Goal: Task Accomplishment & Management: Use online tool/utility

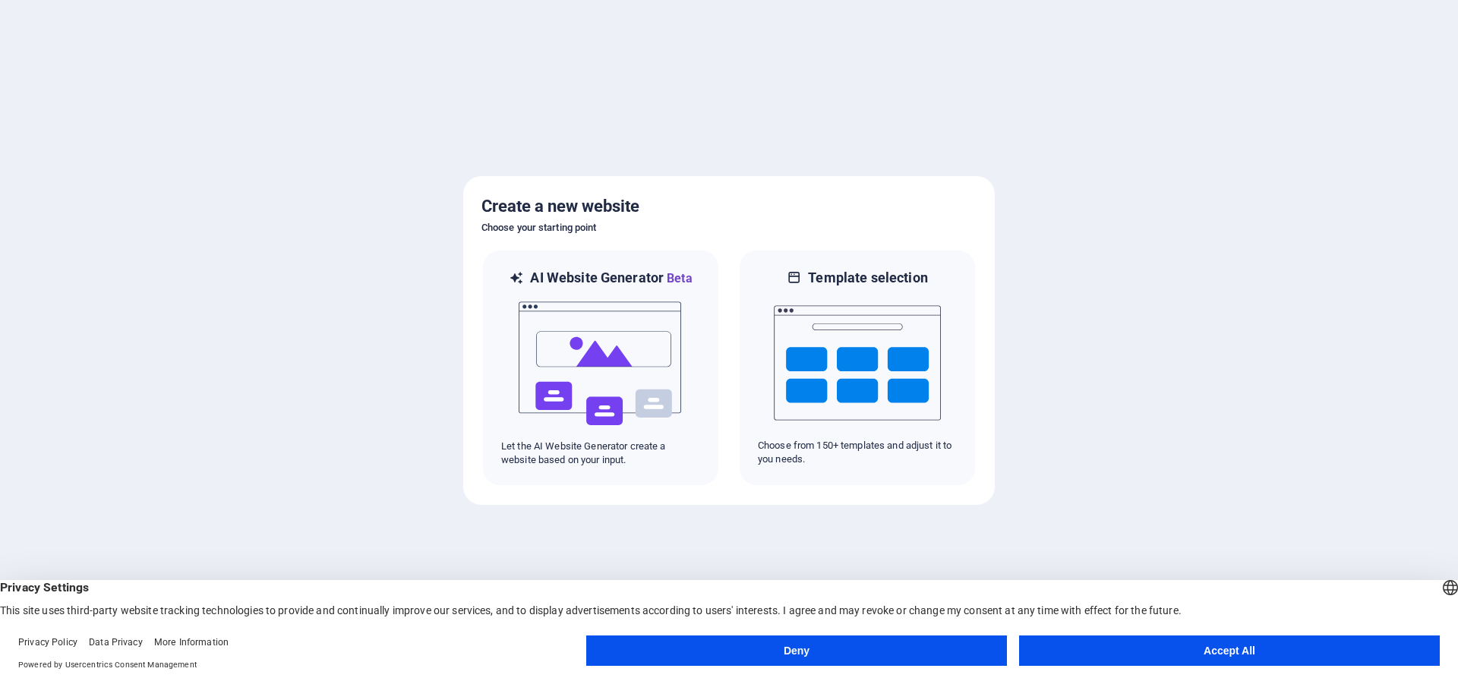
click at [893, 645] on button "Deny" at bounding box center [796, 651] width 421 height 30
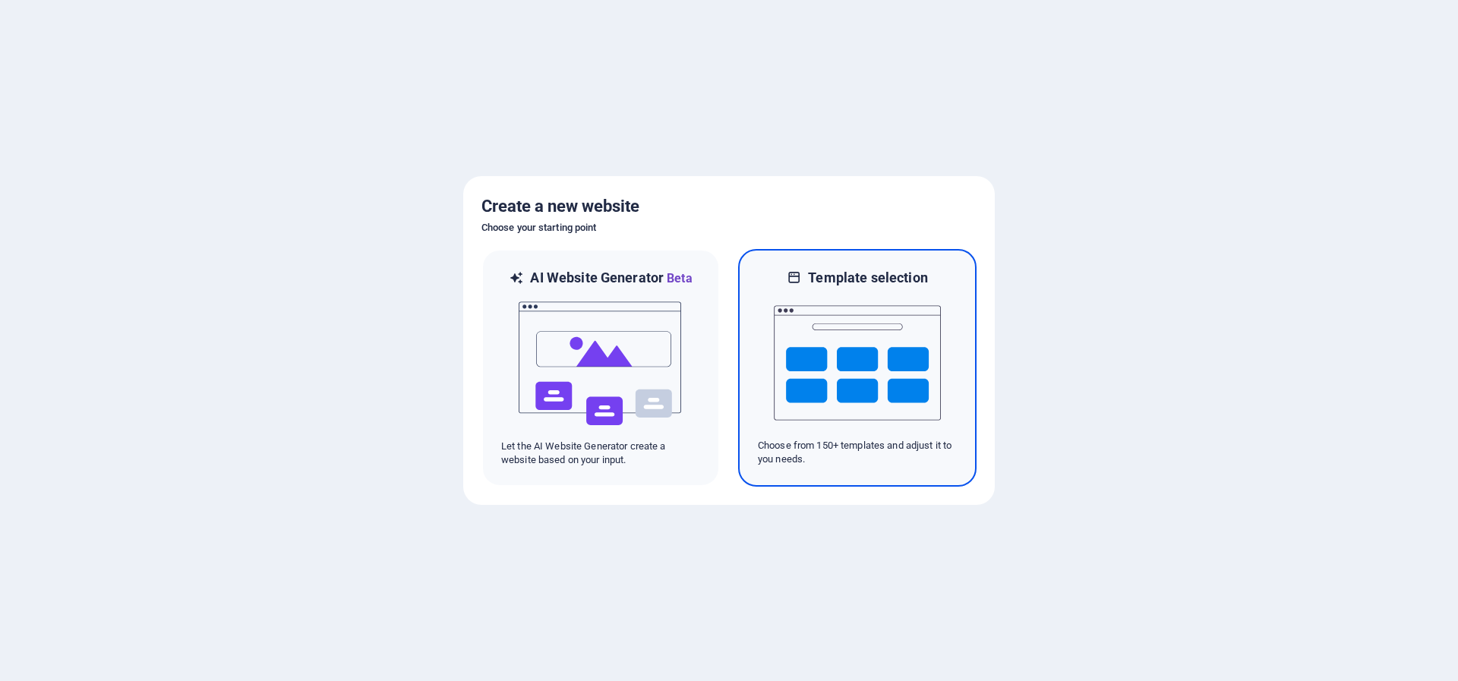
click at [819, 389] on img at bounding box center [857, 363] width 167 height 152
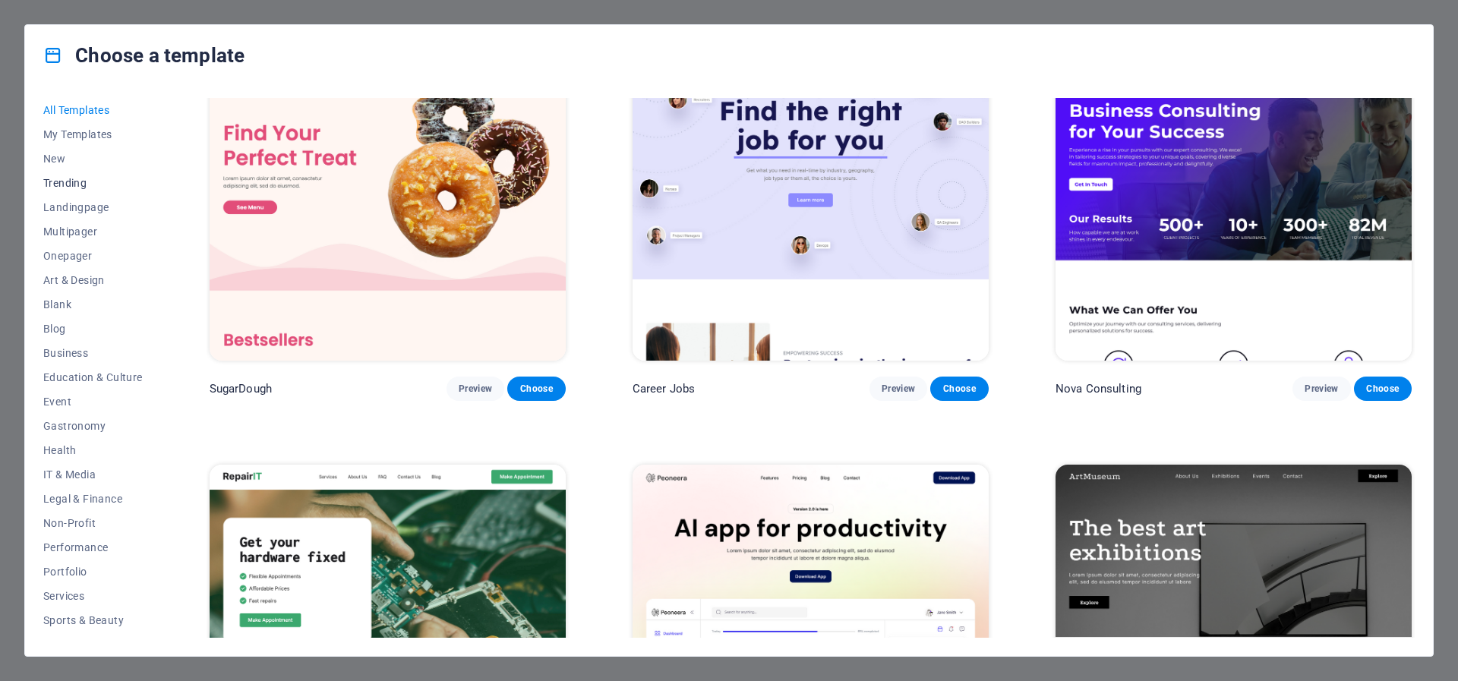
click at [64, 185] on span "Trending" at bounding box center [92, 183] width 99 height 12
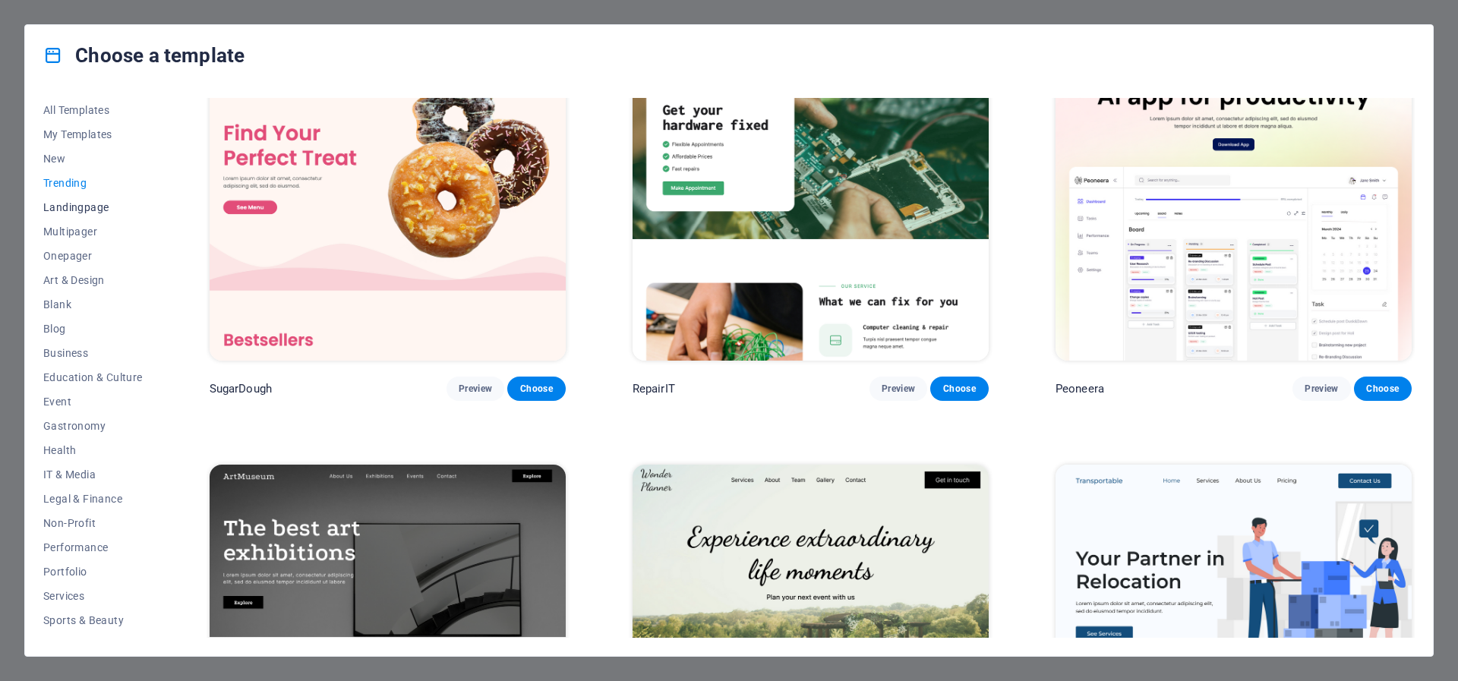
click at [61, 210] on span "Landingpage" at bounding box center [92, 207] width 99 height 12
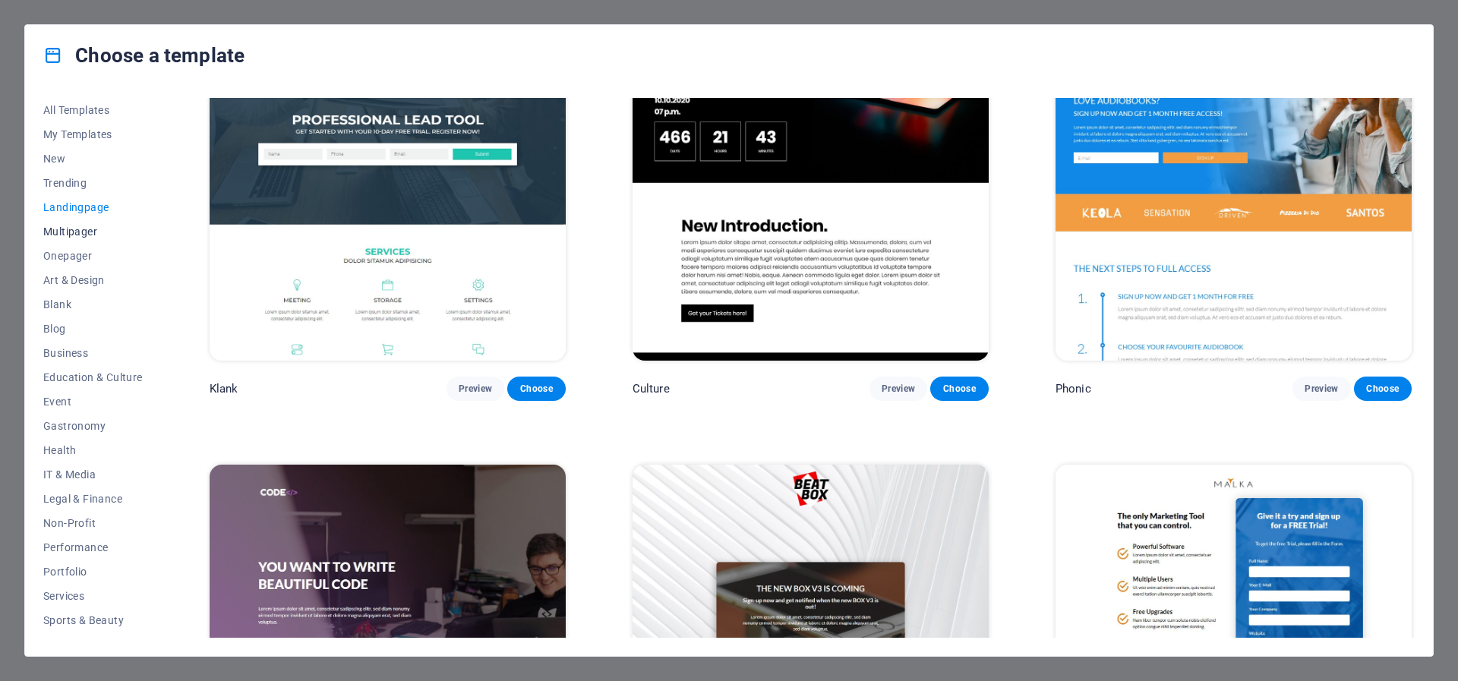
click at [73, 235] on span "Multipager" at bounding box center [92, 232] width 99 height 12
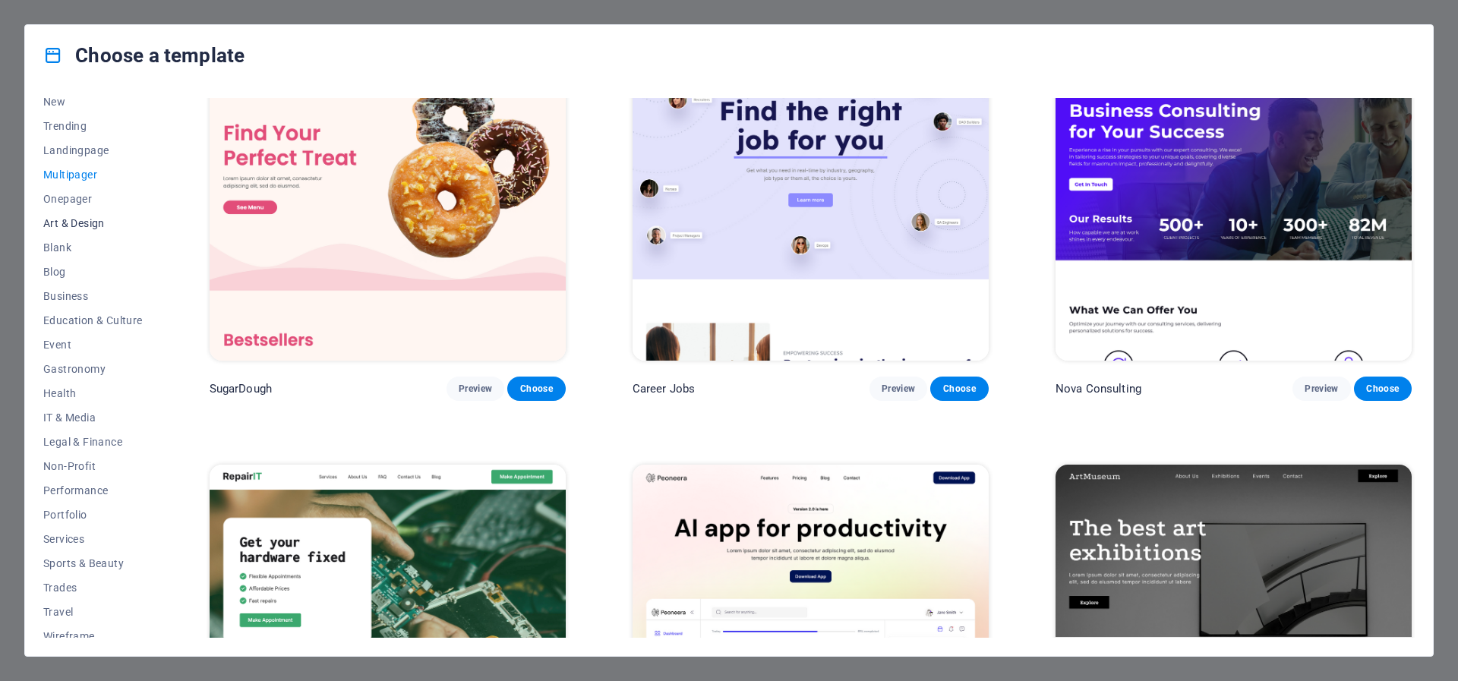
scroll to position [56, 0]
click at [63, 202] on span "Onepager" at bounding box center [92, 200] width 99 height 12
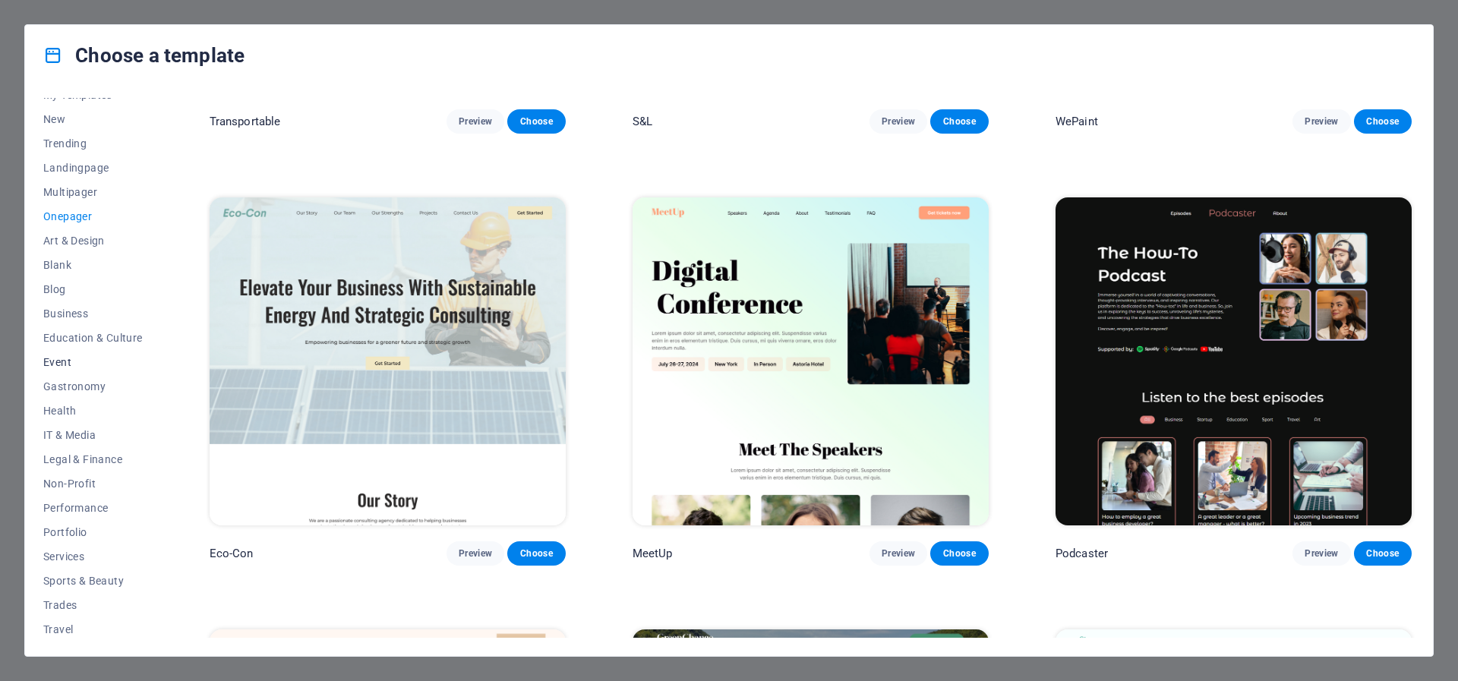
scroll to position [26, 0]
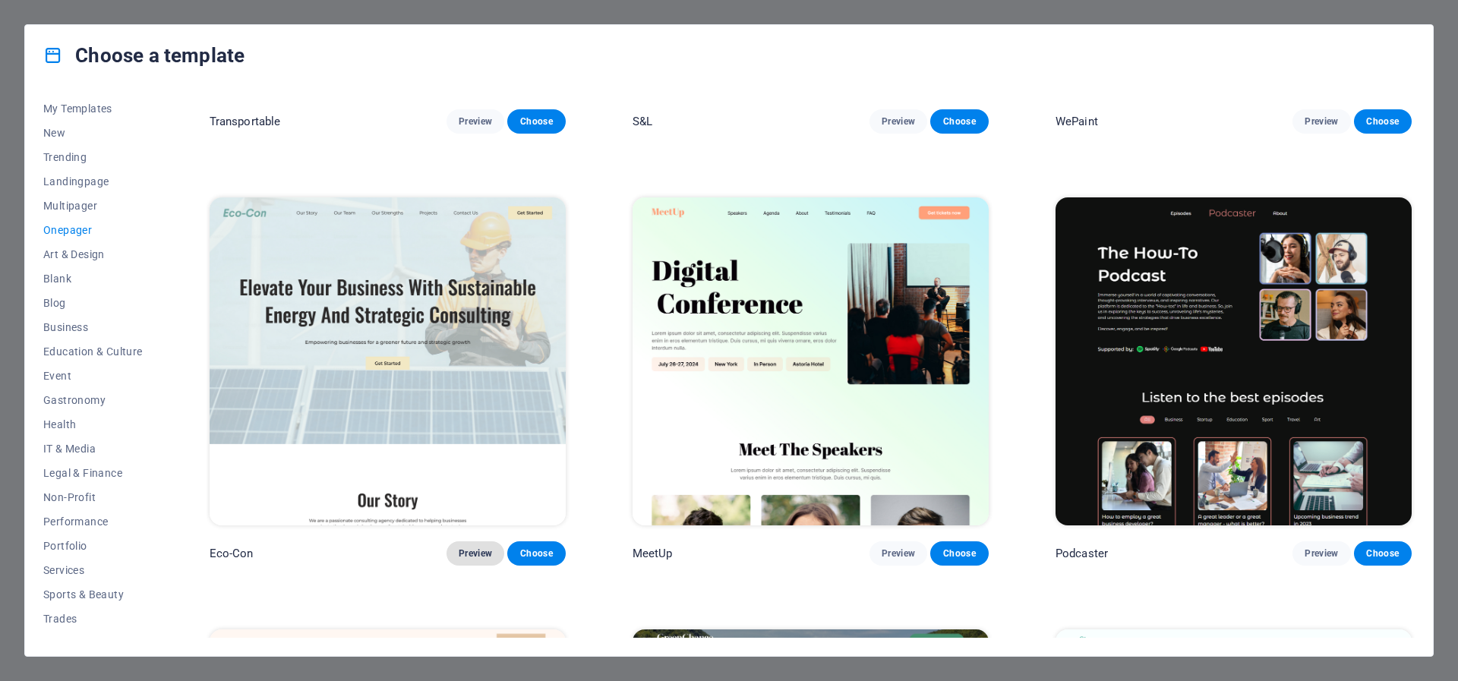
click at [474, 551] on span "Preview" at bounding box center [475, 554] width 33 height 12
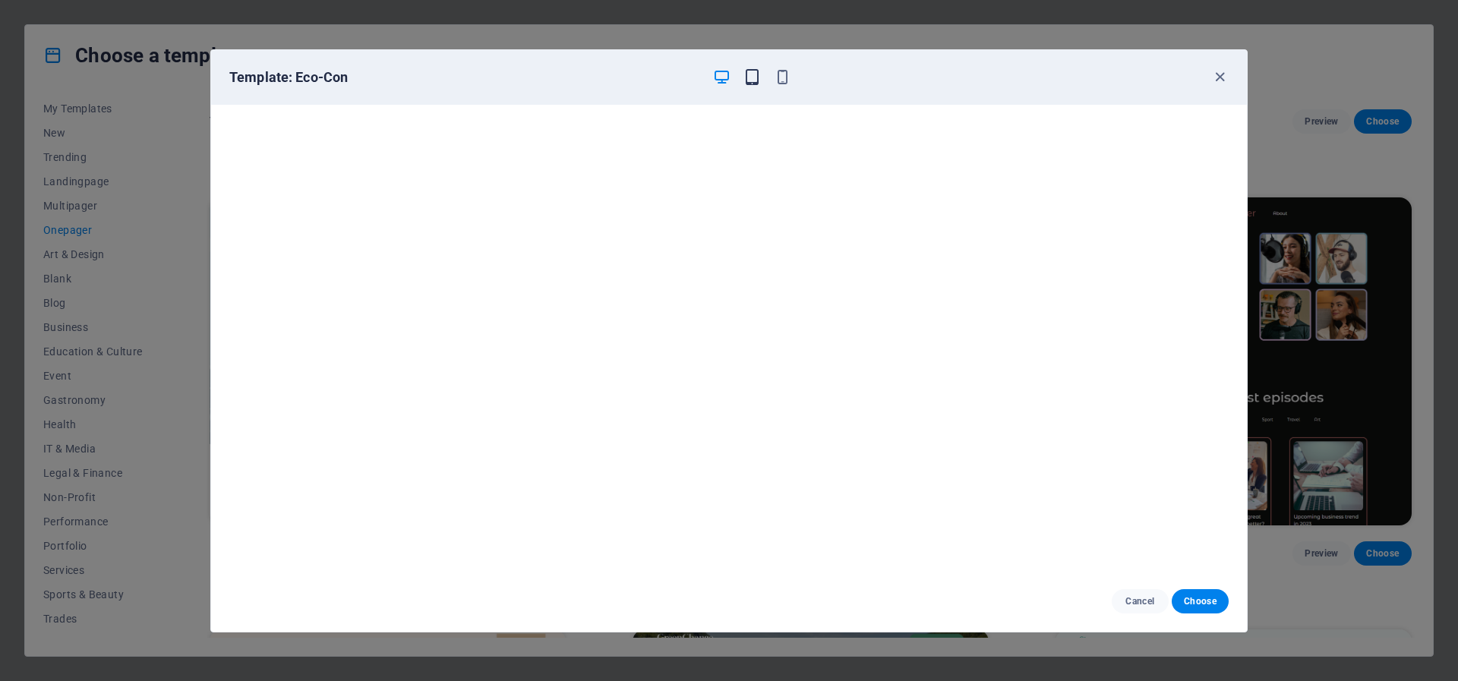
click at [751, 80] on icon "button" at bounding box center [752, 76] width 17 height 17
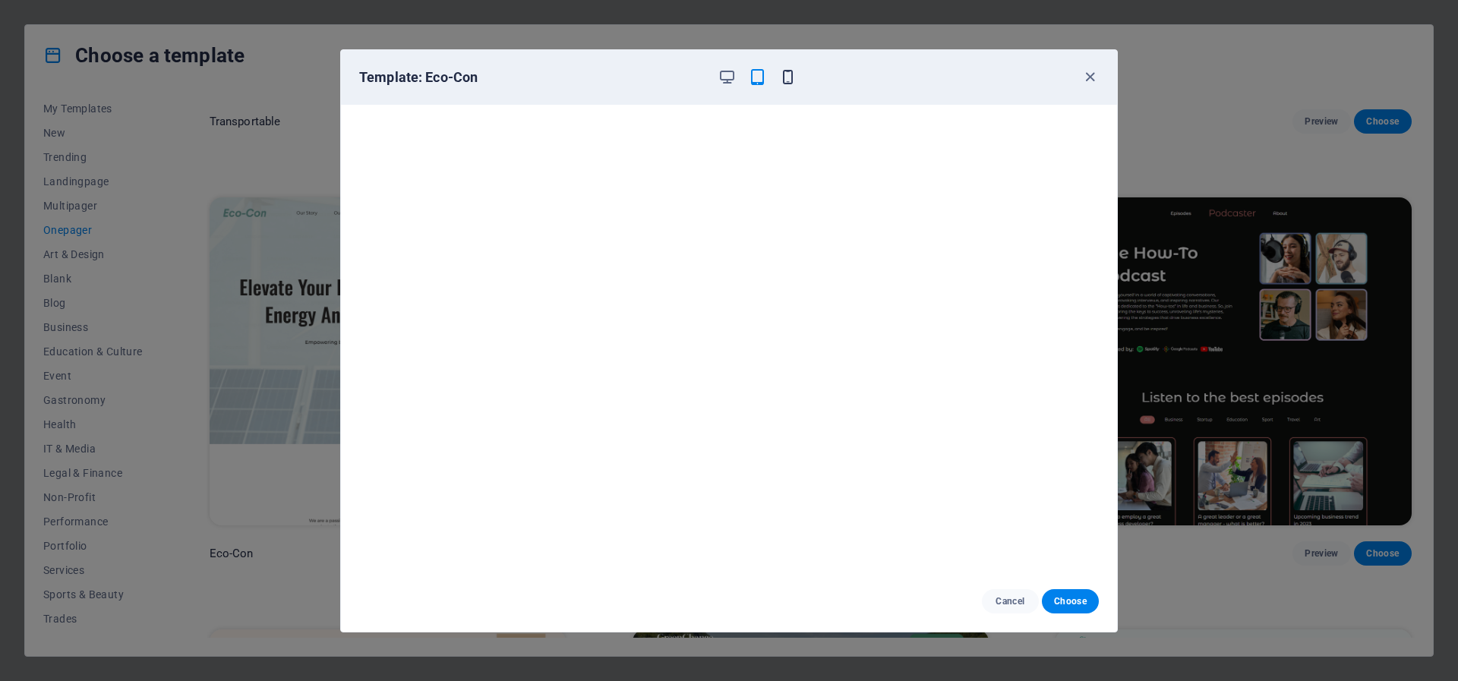
click at [786, 77] on icon "button" at bounding box center [787, 76] width 17 height 17
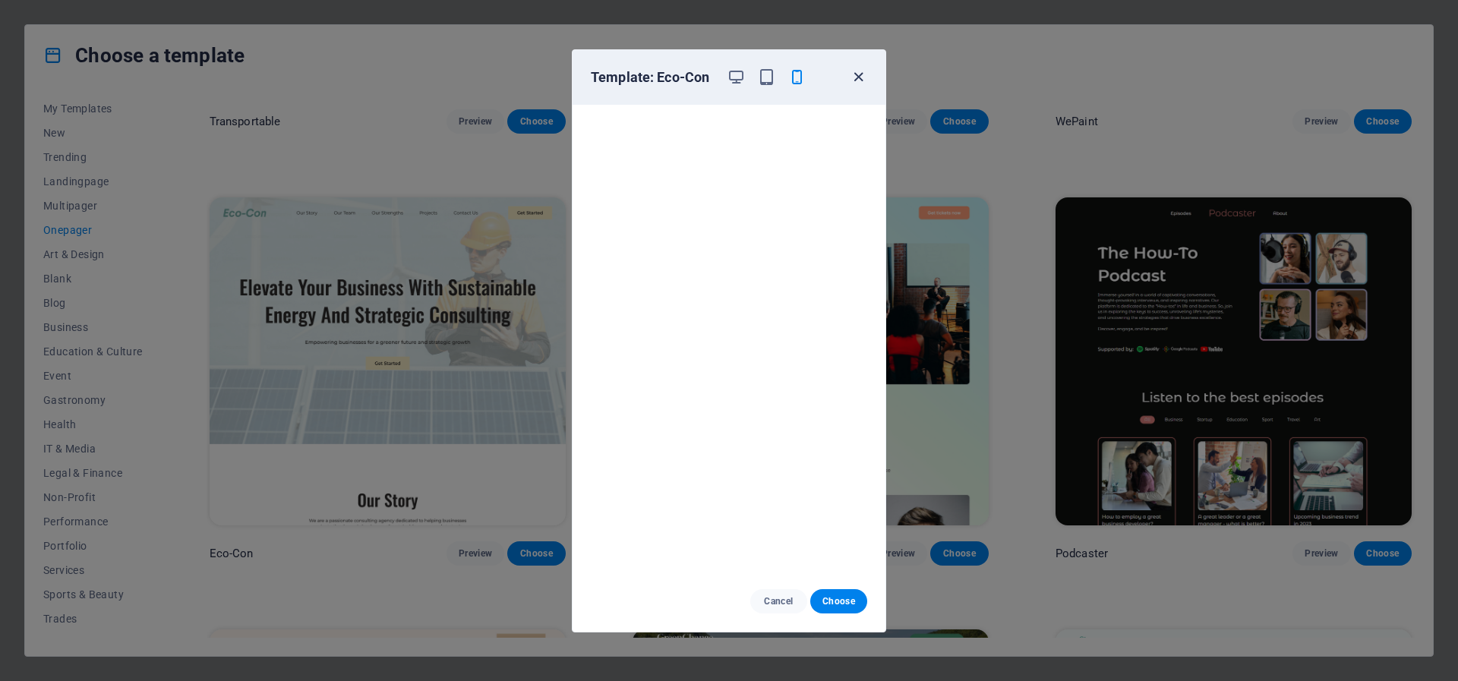
click at [857, 76] on icon "button" at bounding box center [858, 76] width 17 height 17
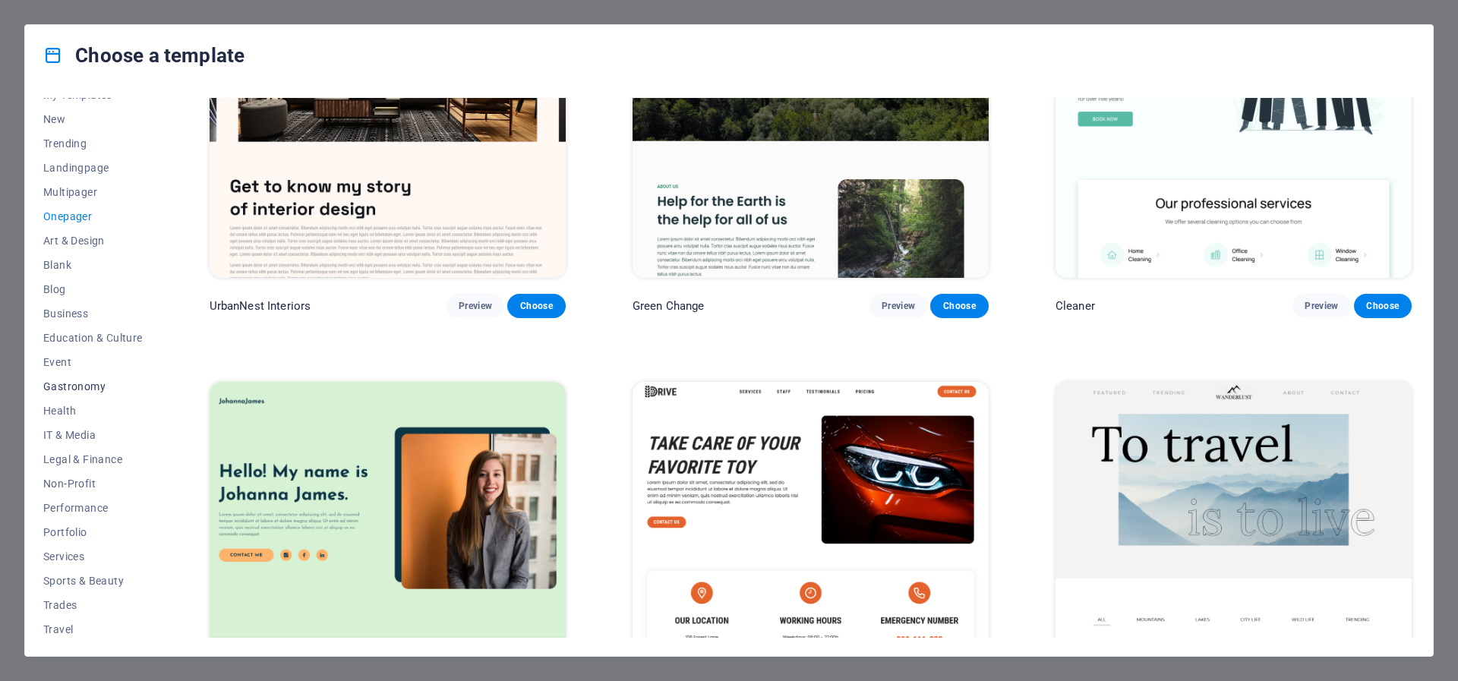
scroll to position [68, 0]
click at [77, 627] on span "Wireframe" at bounding box center [92, 626] width 99 height 12
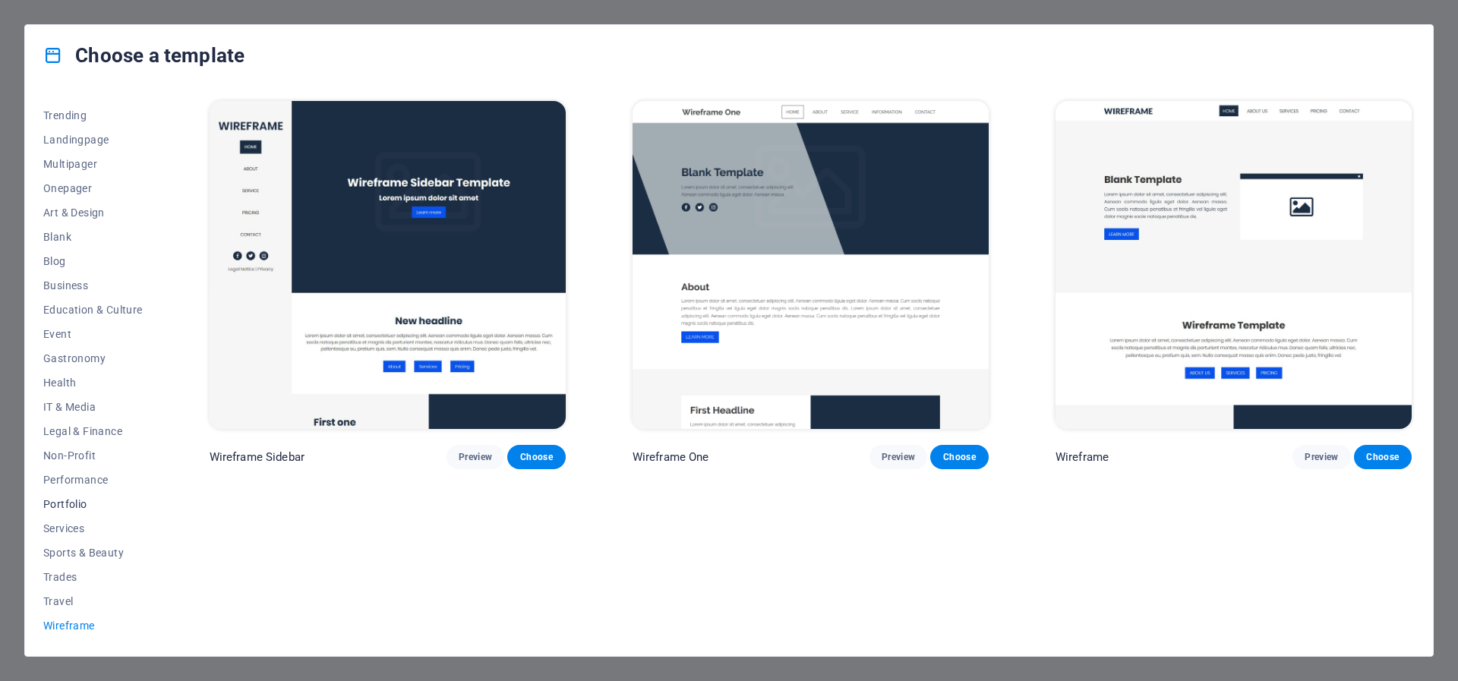
click at [65, 504] on span "Portfolio" at bounding box center [92, 504] width 99 height 12
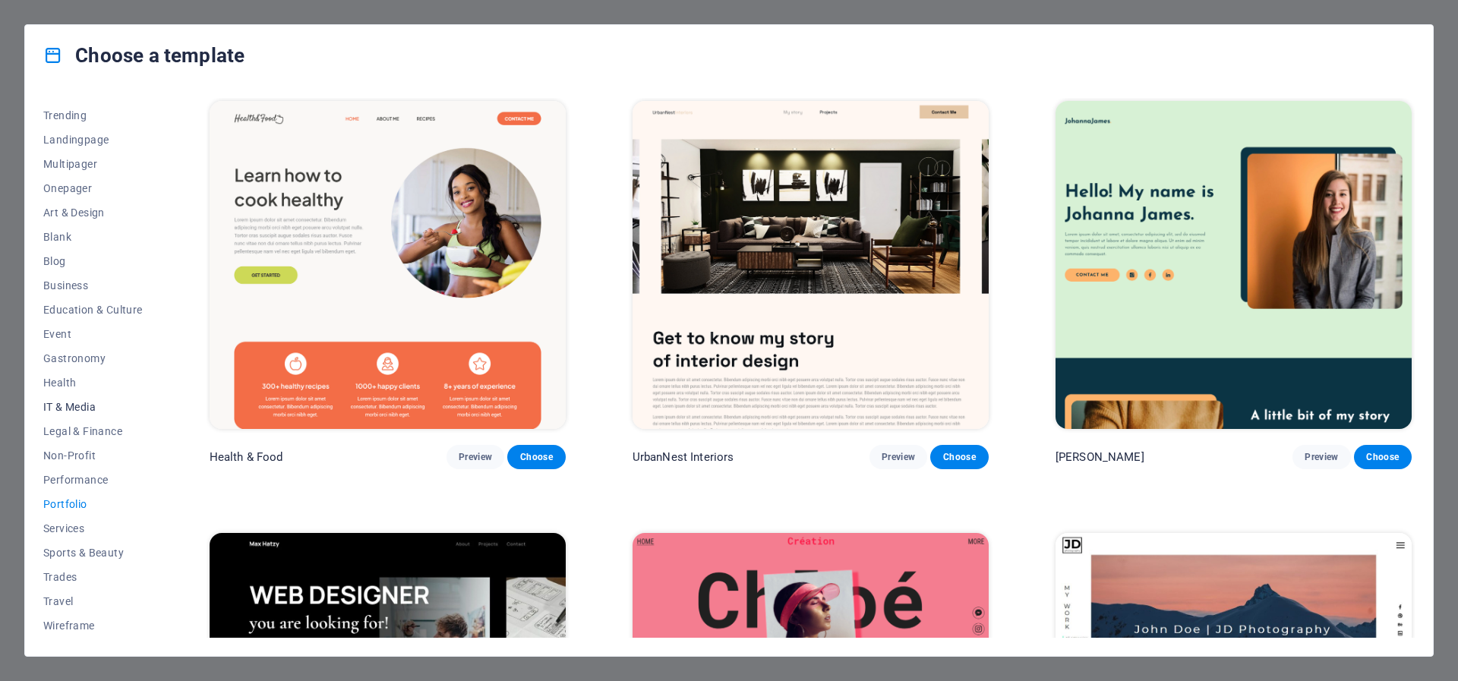
click at [68, 403] on span "IT & Media" at bounding box center [92, 407] width 99 height 12
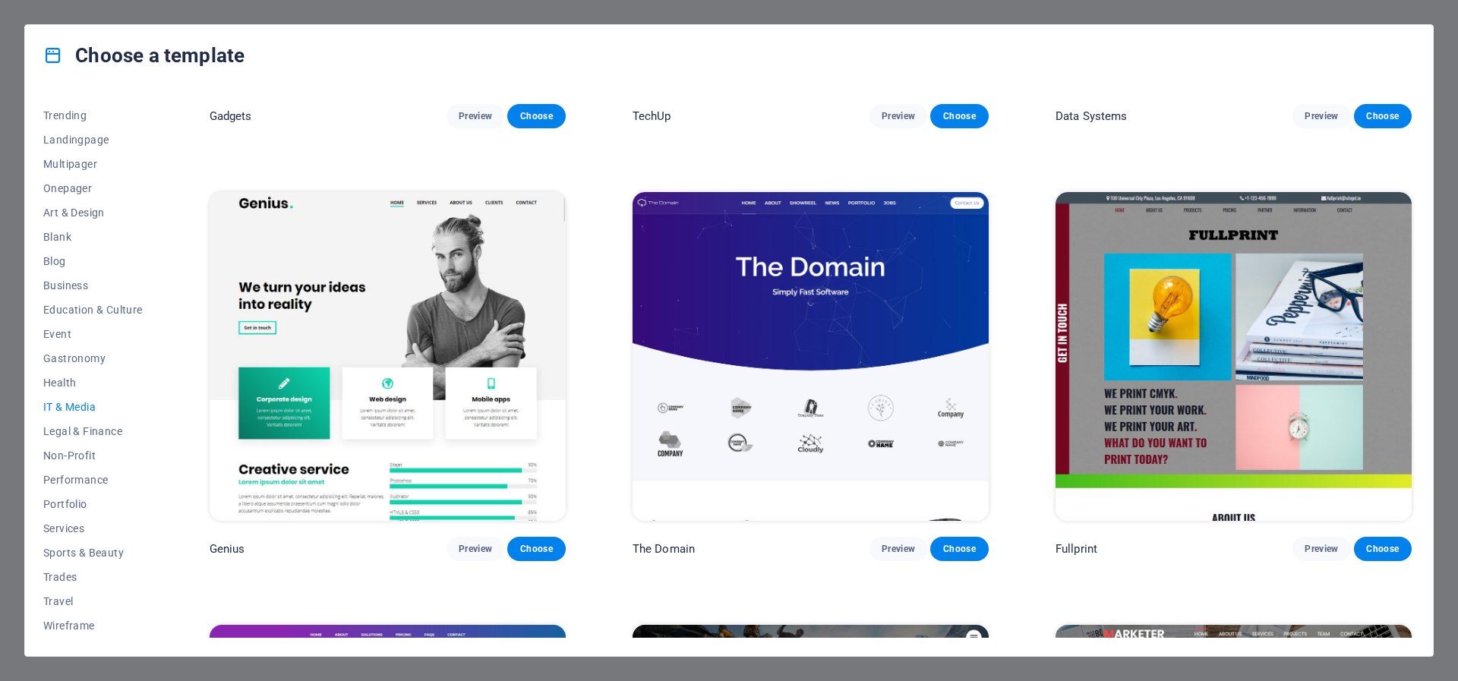
scroll to position [813, 0]
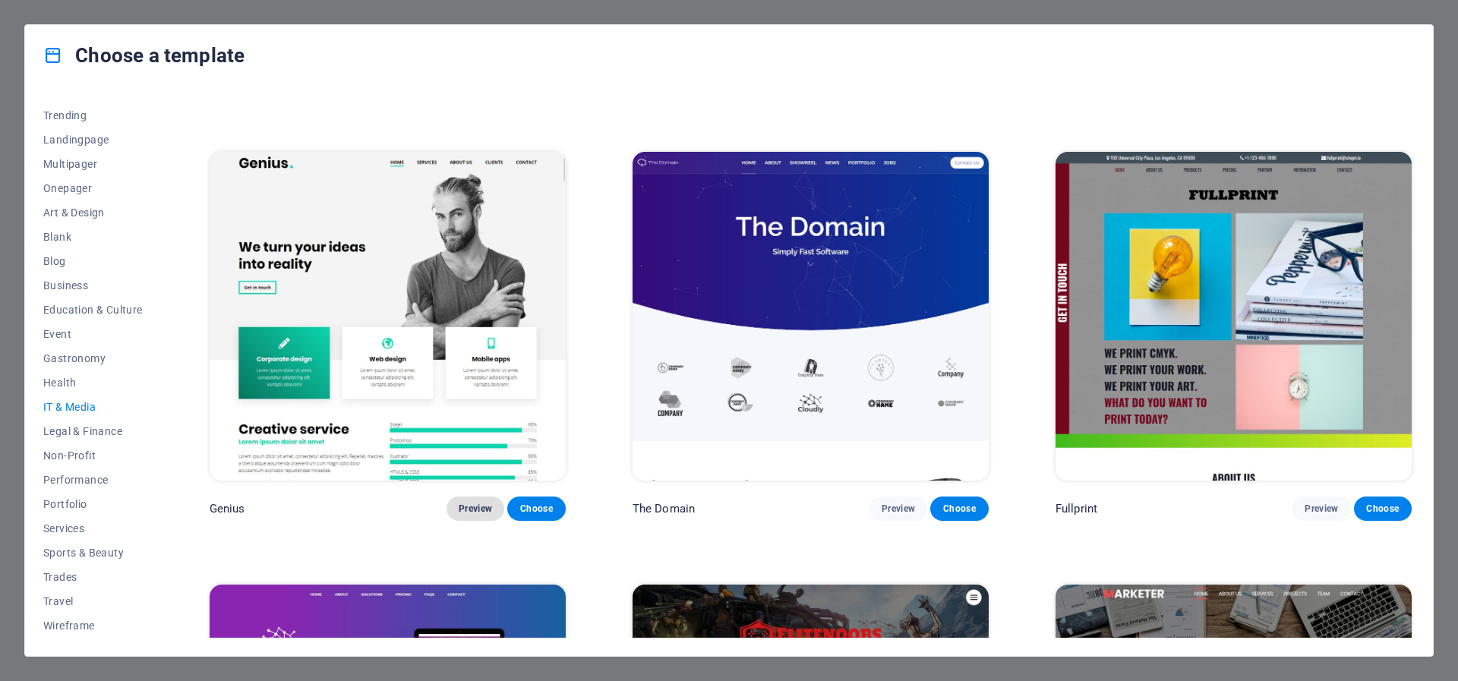
click at [470, 507] on span "Preview" at bounding box center [475, 509] width 33 height 12
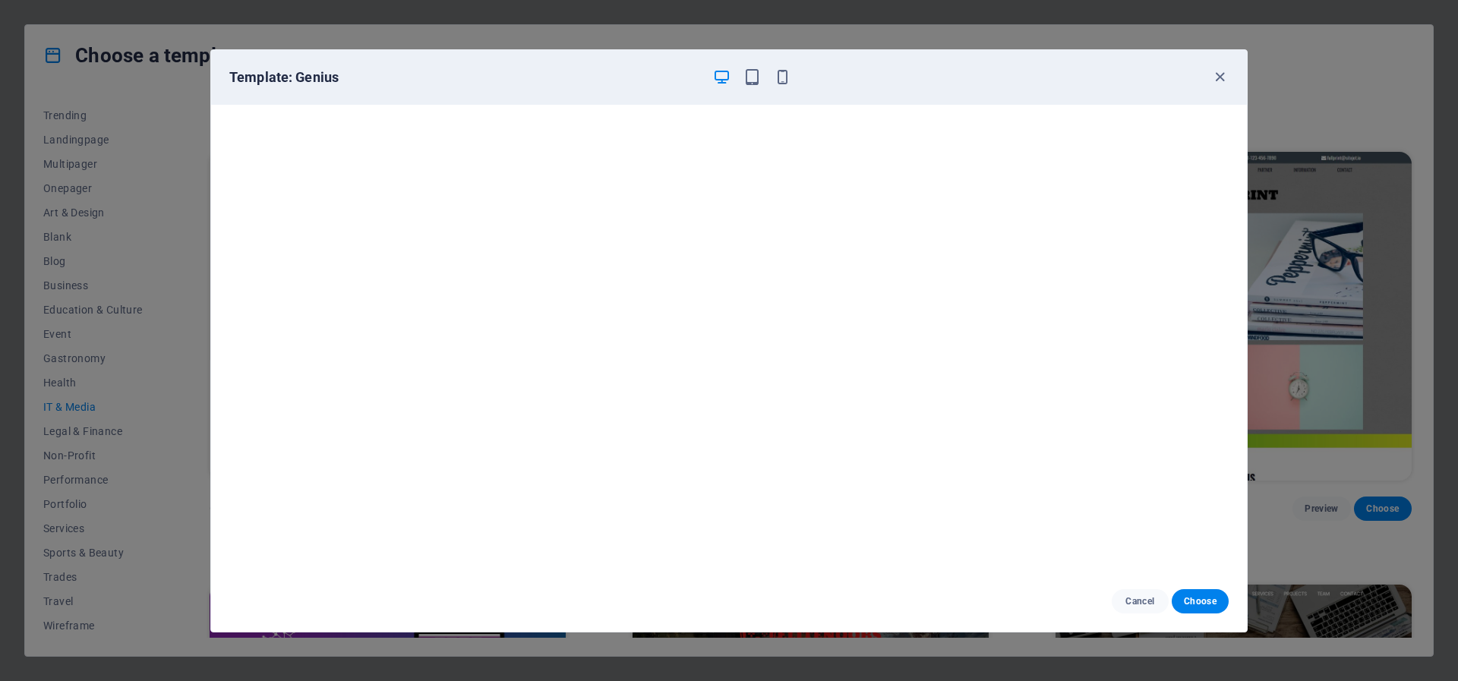
scroll to position [4, 0]
click at [1220, 78] on icon "button" at bounding box center [1219, 76] width 17 height 17
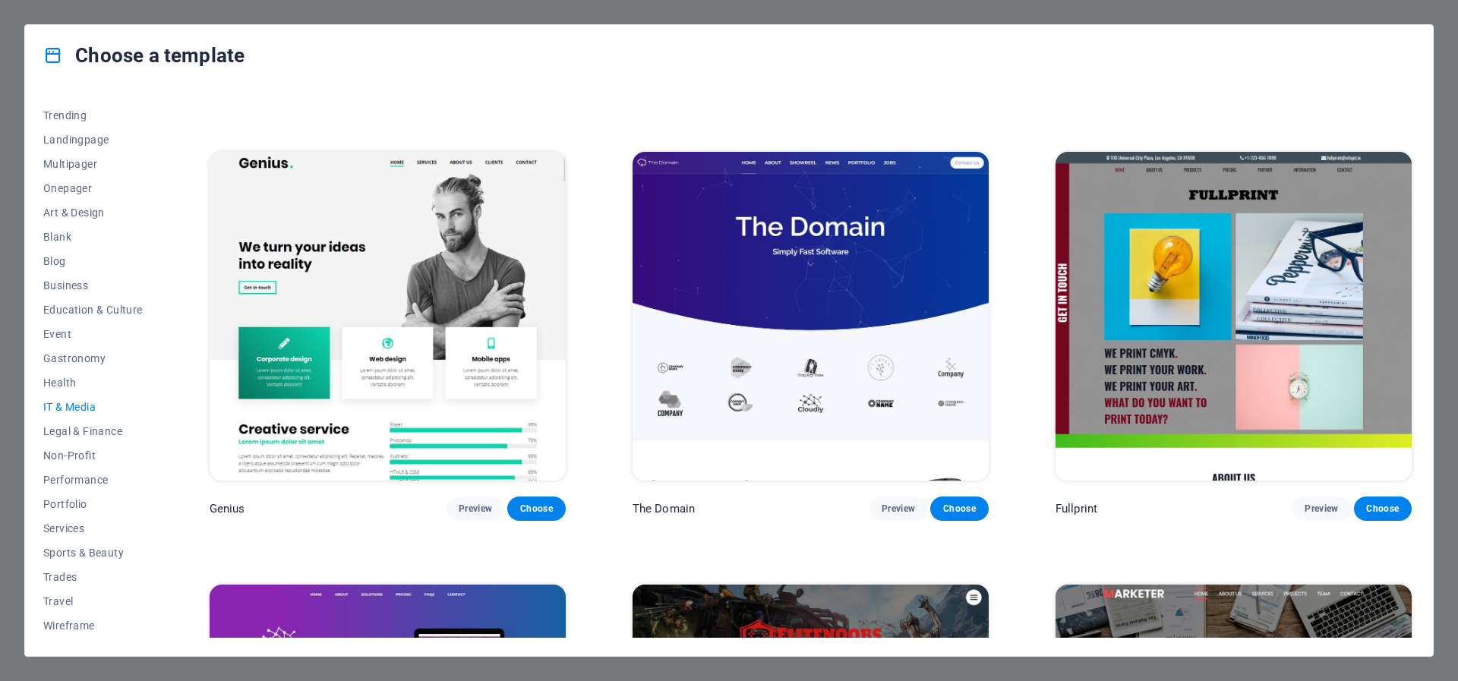
click at [780, 298] on img at bounding box center [811, 316] width 356 height 328
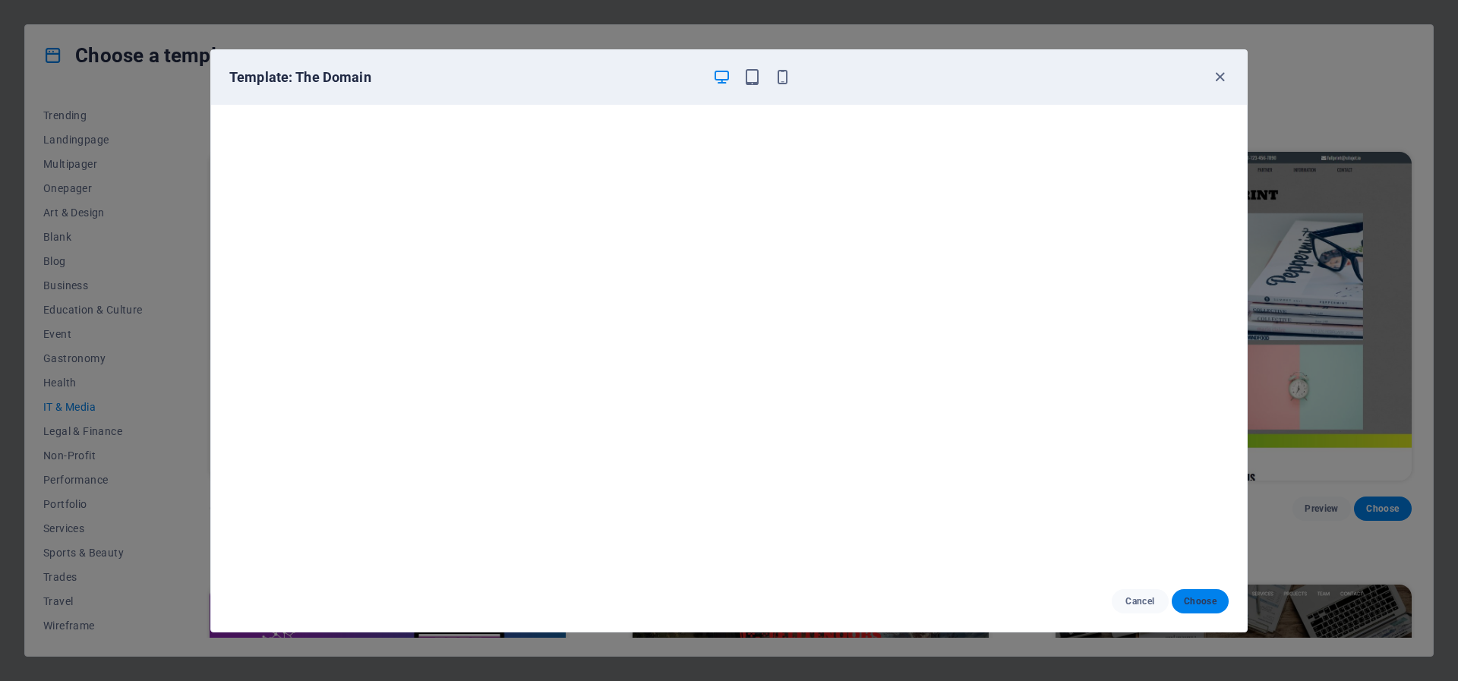
click at [1204, 601] on span "Choose" at bounding box center [1200, 601] width 33 height 12
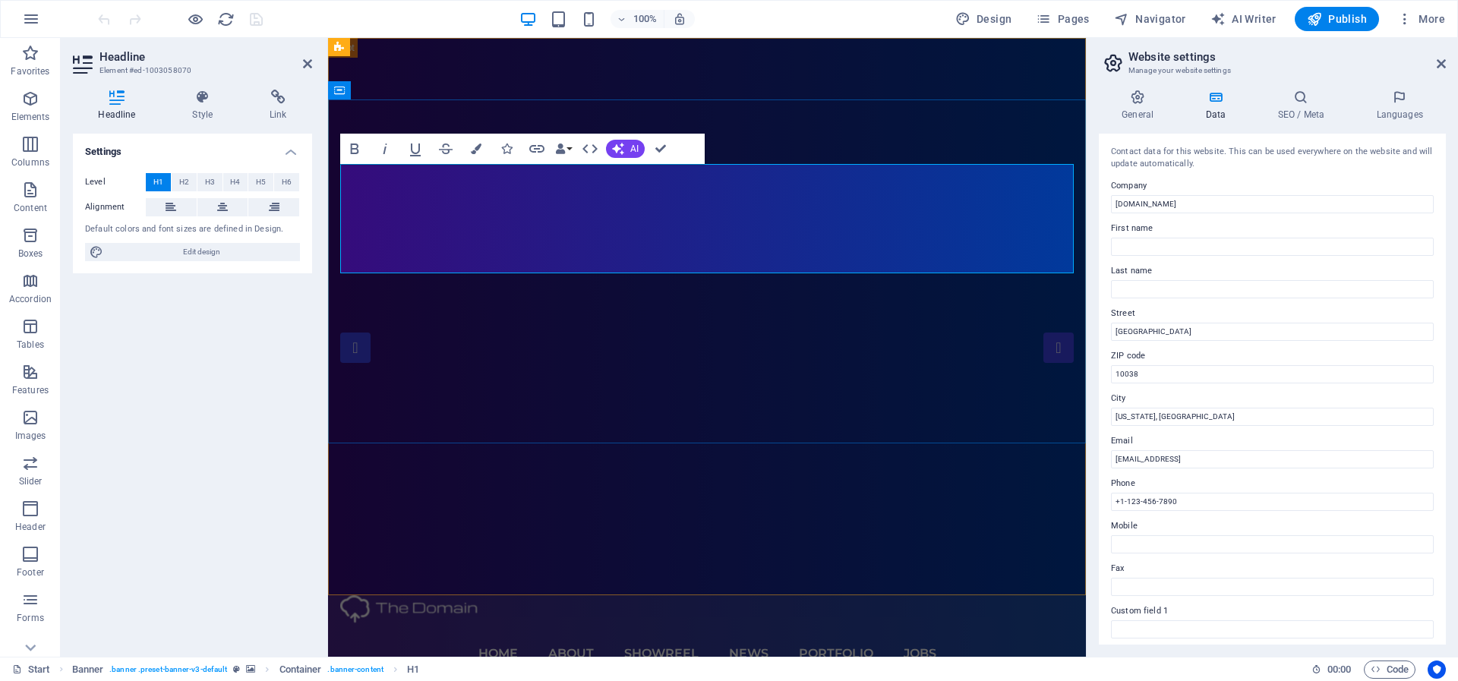
drag, startPoint x: 951, startPoint y: 225, endPoint x: 467, endPoint y: 221, distance: 483.8
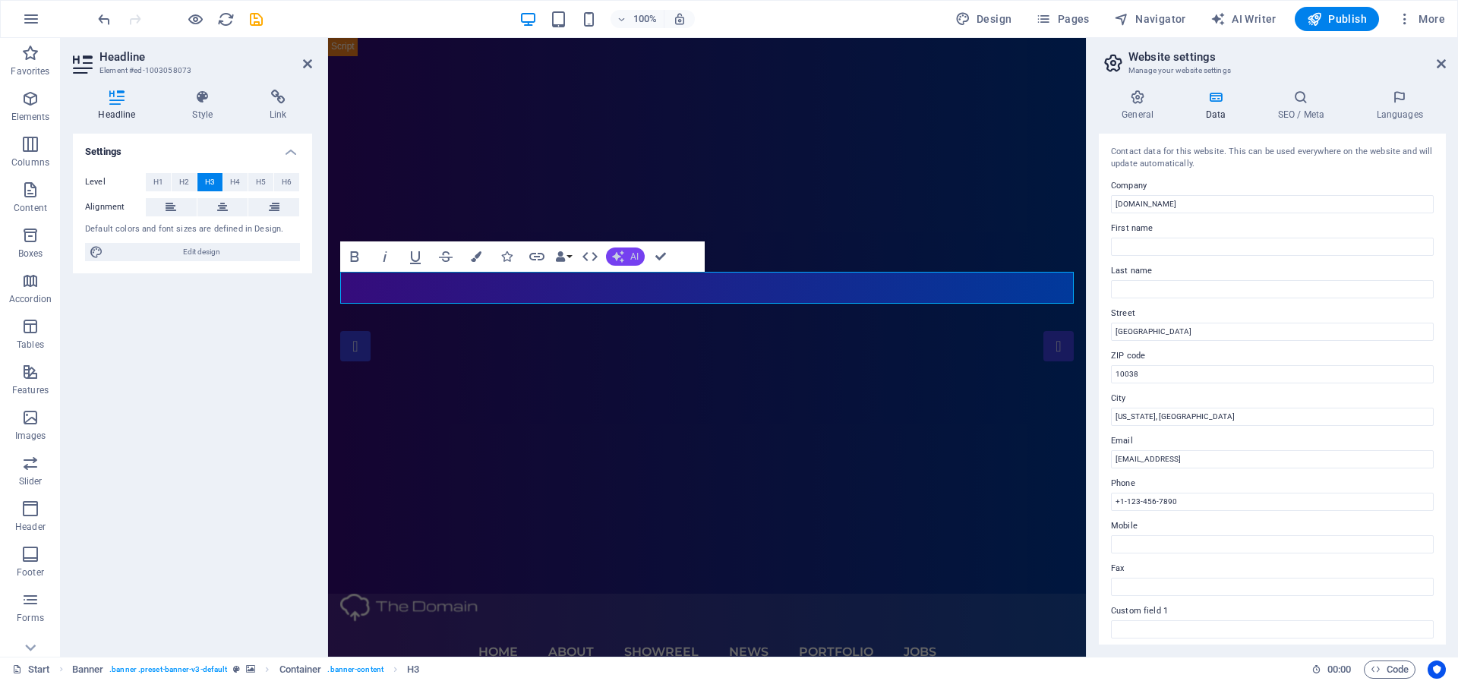
click at [630, 257] on span "AI" at bounding box center [634, 256] width 8 height 9
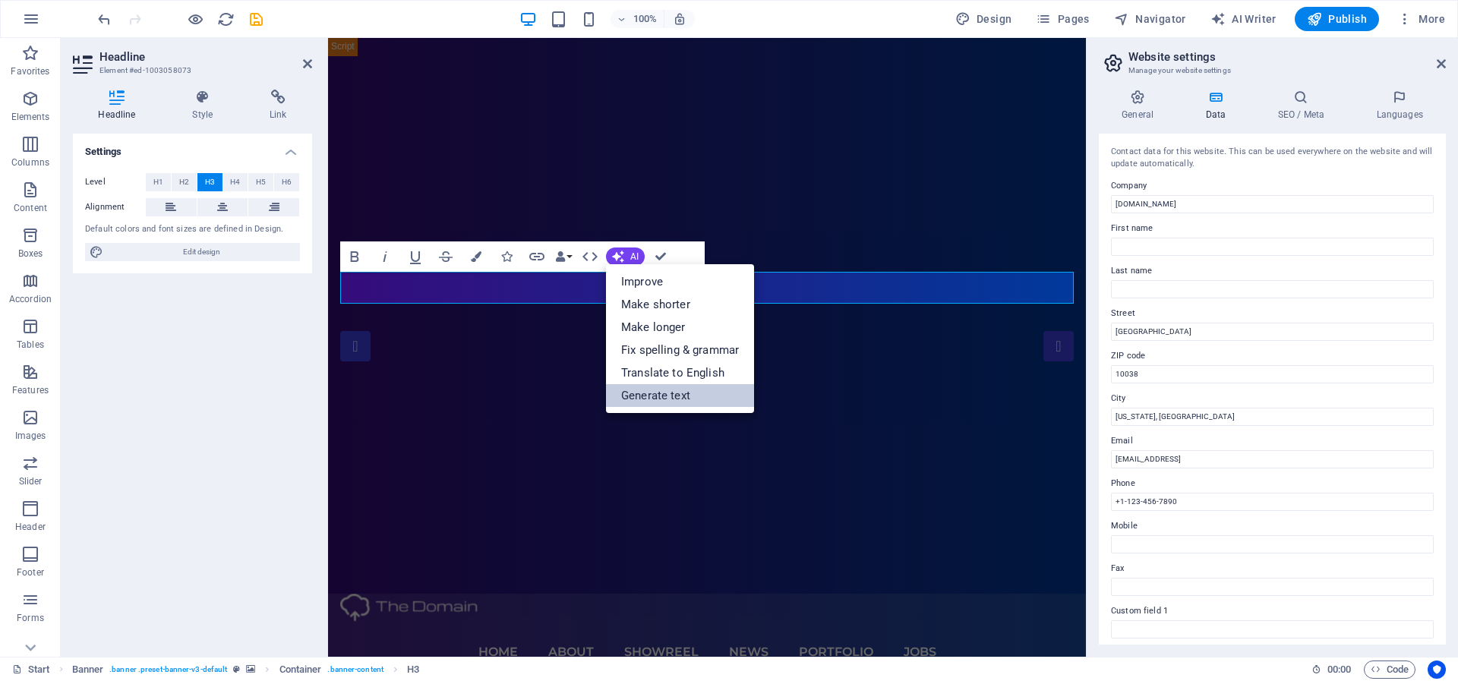
click at [666, 398] on link "Generate text" at bounding box center [680, 395] width 148 height 23
select select "English"
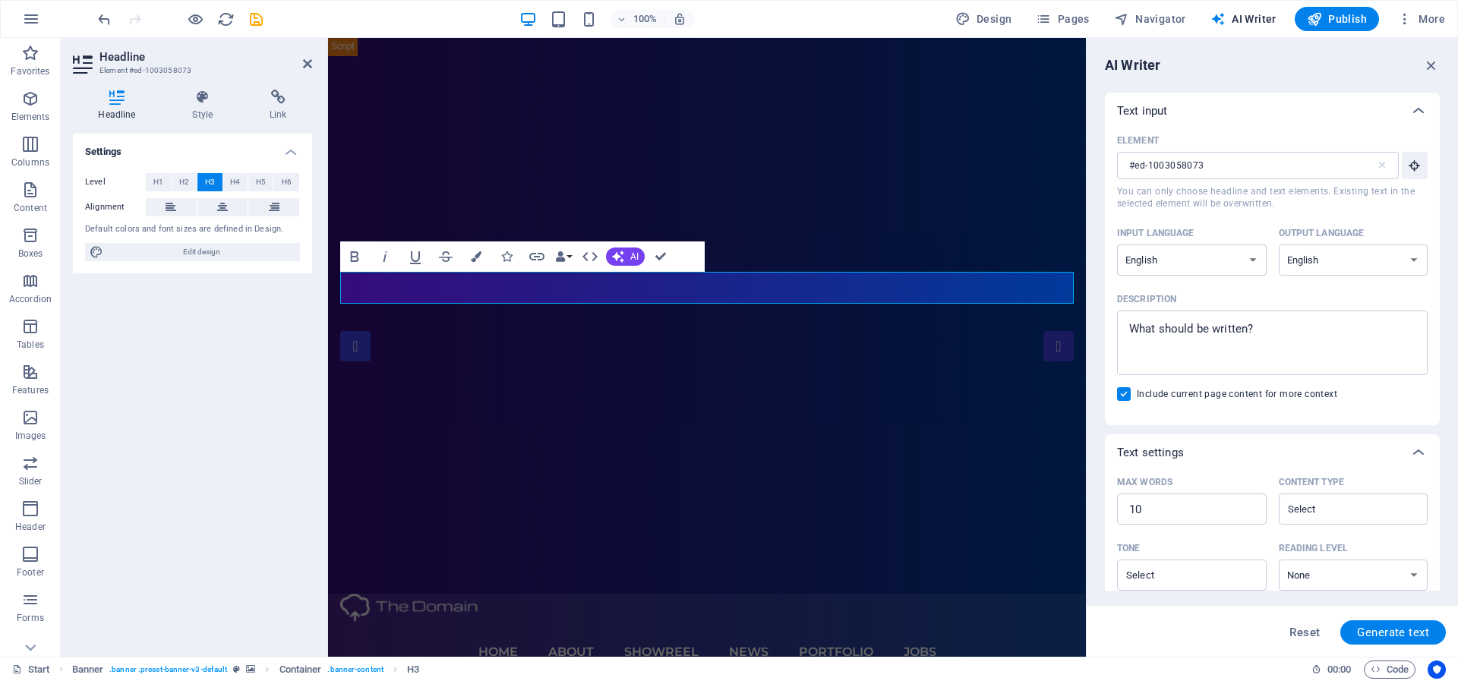
scroll to position [0, 0]
click at [1433, 64] on icon "button" at bounding box center [1431, 65] width 17 height 17
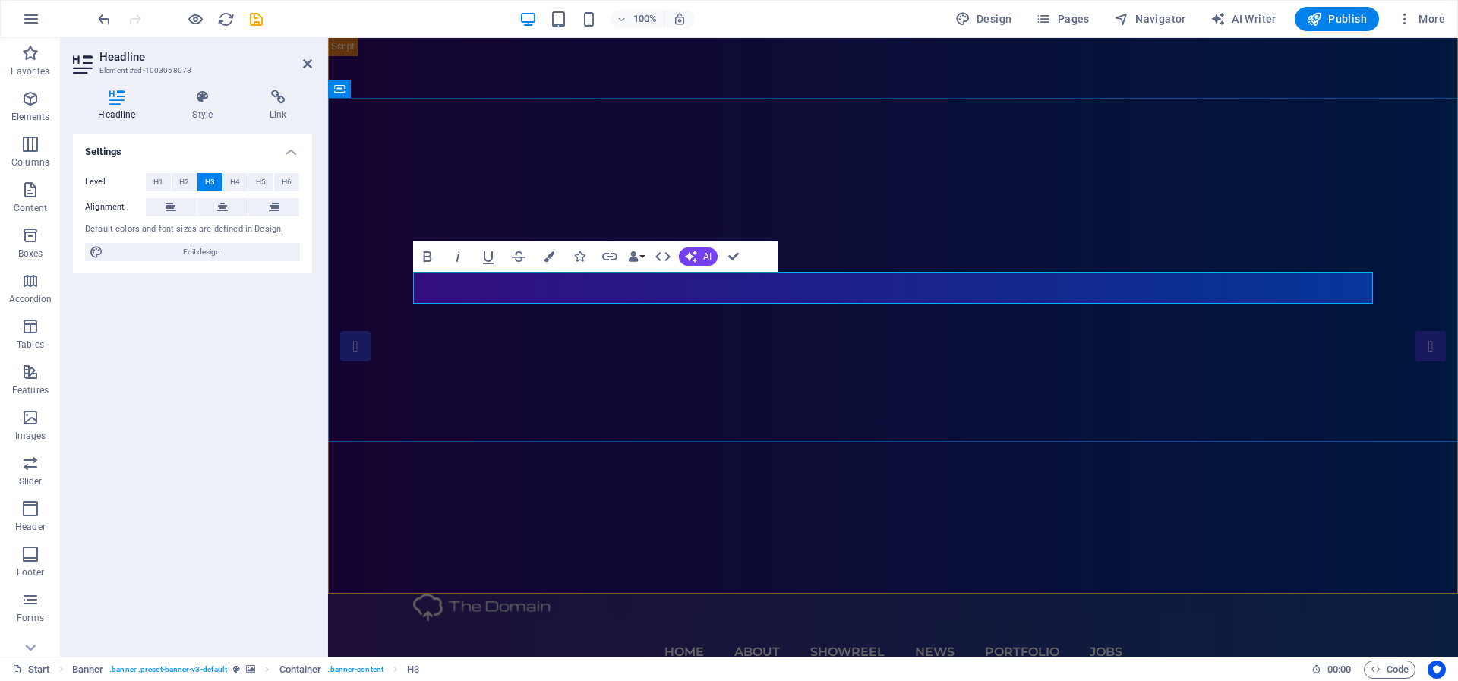
drag, startPoint x: 788, startPoint y: 287, endPoint x: 999, endPoint y: 293, distance: 212.0
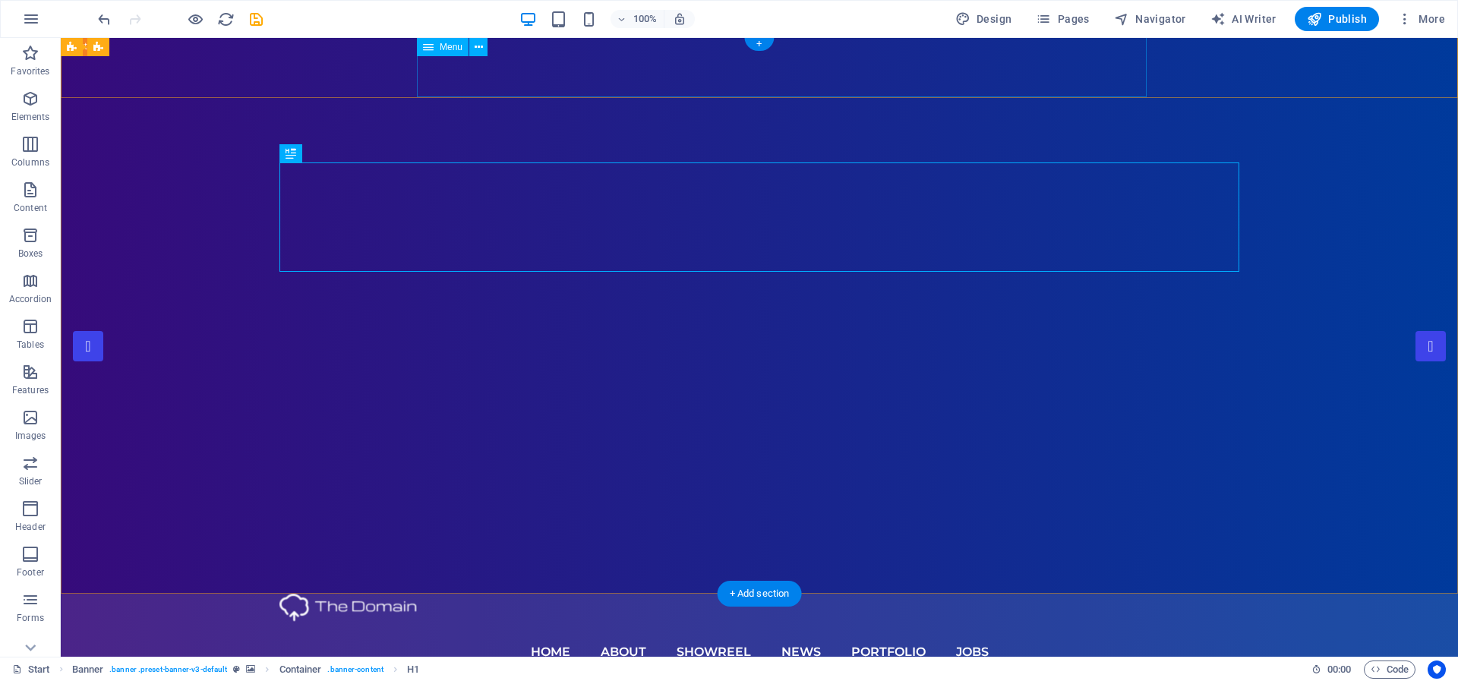
click at [645, 622] on nav "Home About Showreel News Portfolio jobs" at bounding box center [759, 652] width 960 height 61
click at [643, 622] on nav "Home About Showreel News Portfolio jobs" at bounding box center [759, 652] width 960 height 61
select select
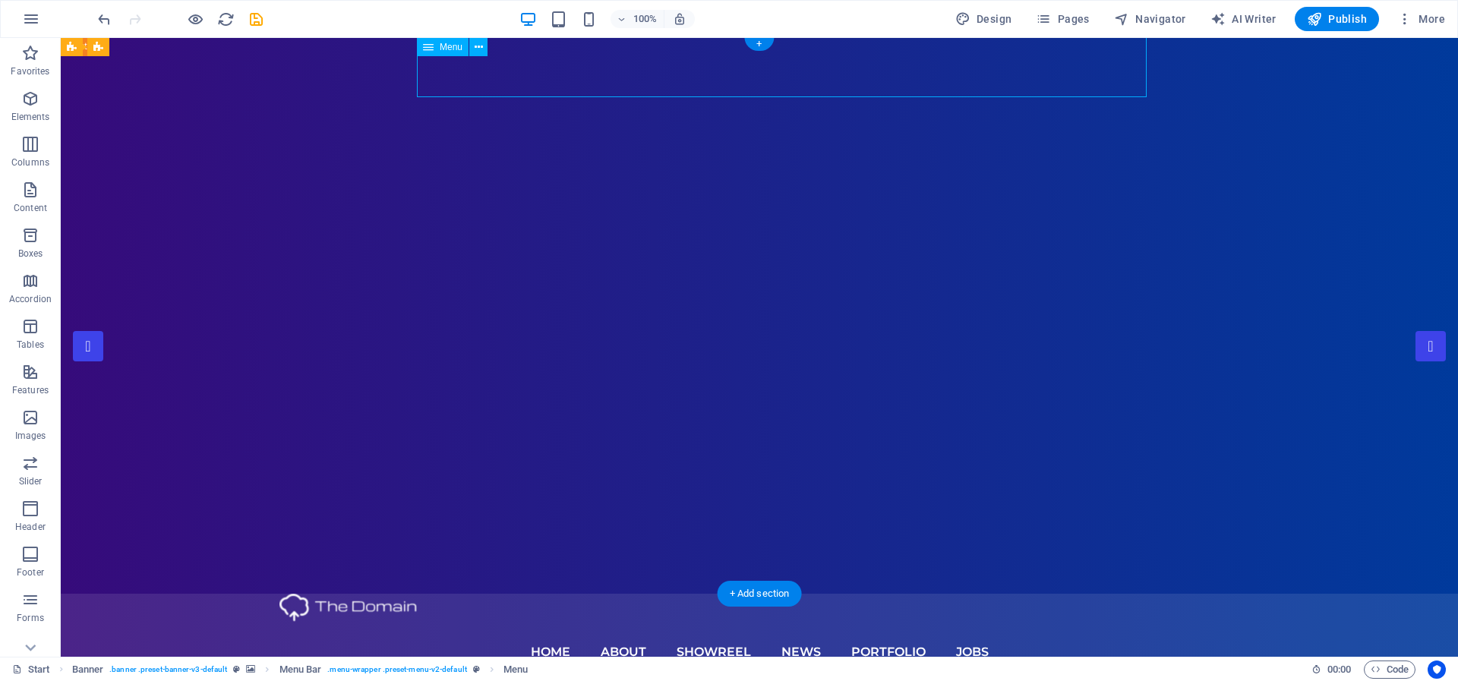
select select
select select "1"
select select
select select "2"
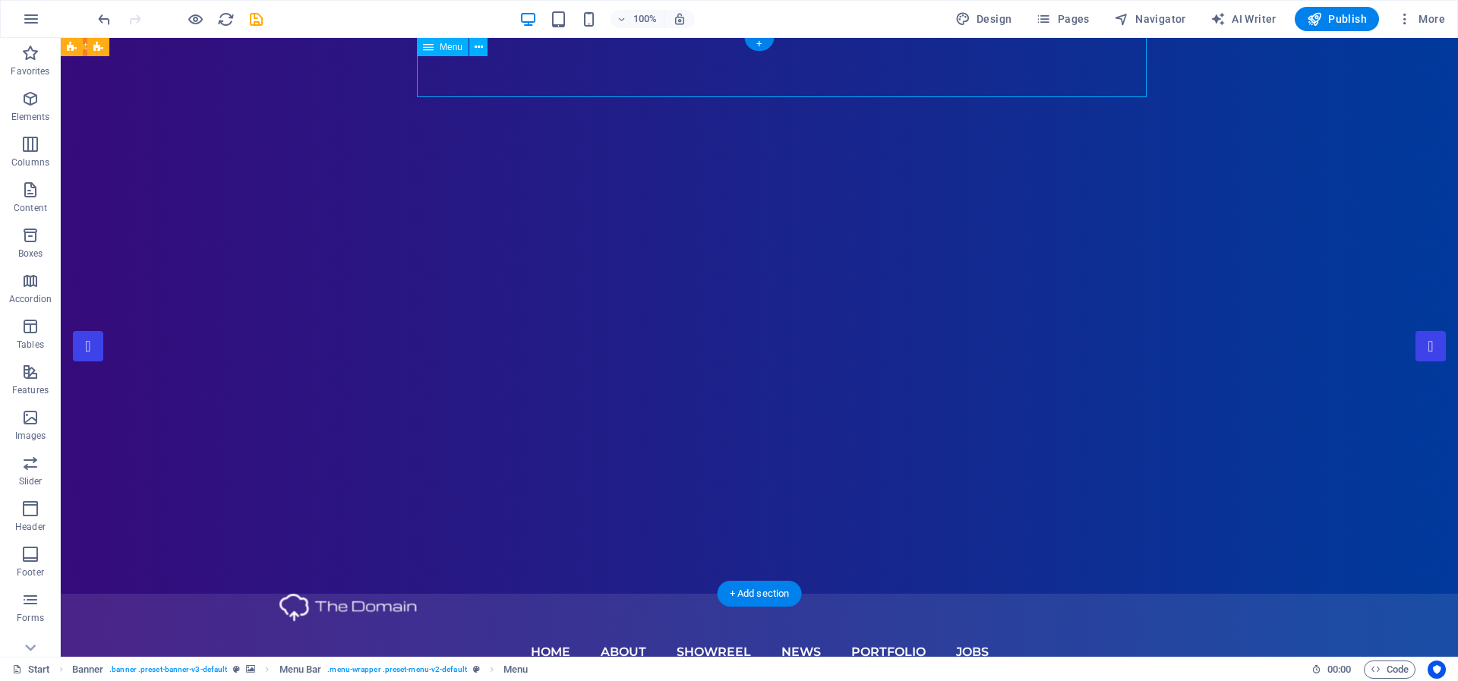
select select
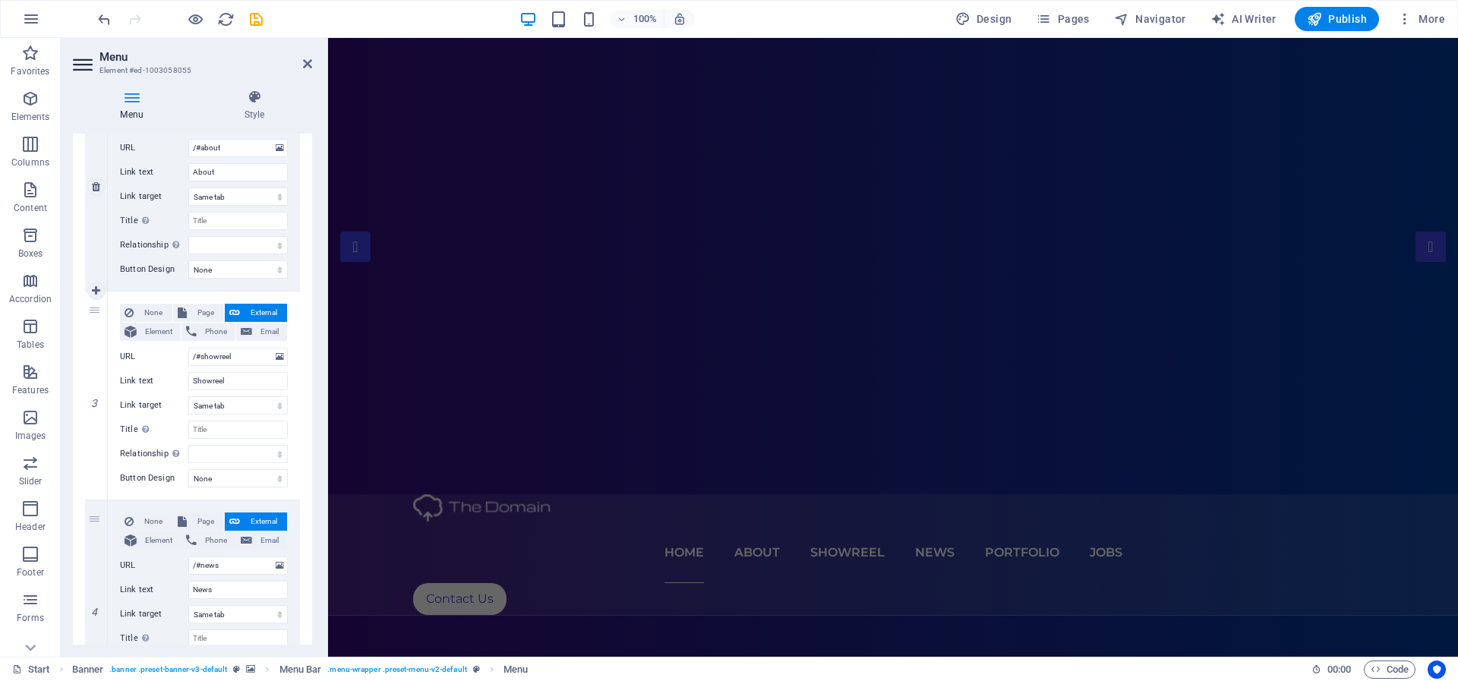
scroll to position [407, 0]
click at [94, 393] on icon at bounding box center [96, 392] width 8 height 11
select select
type input "/#news"
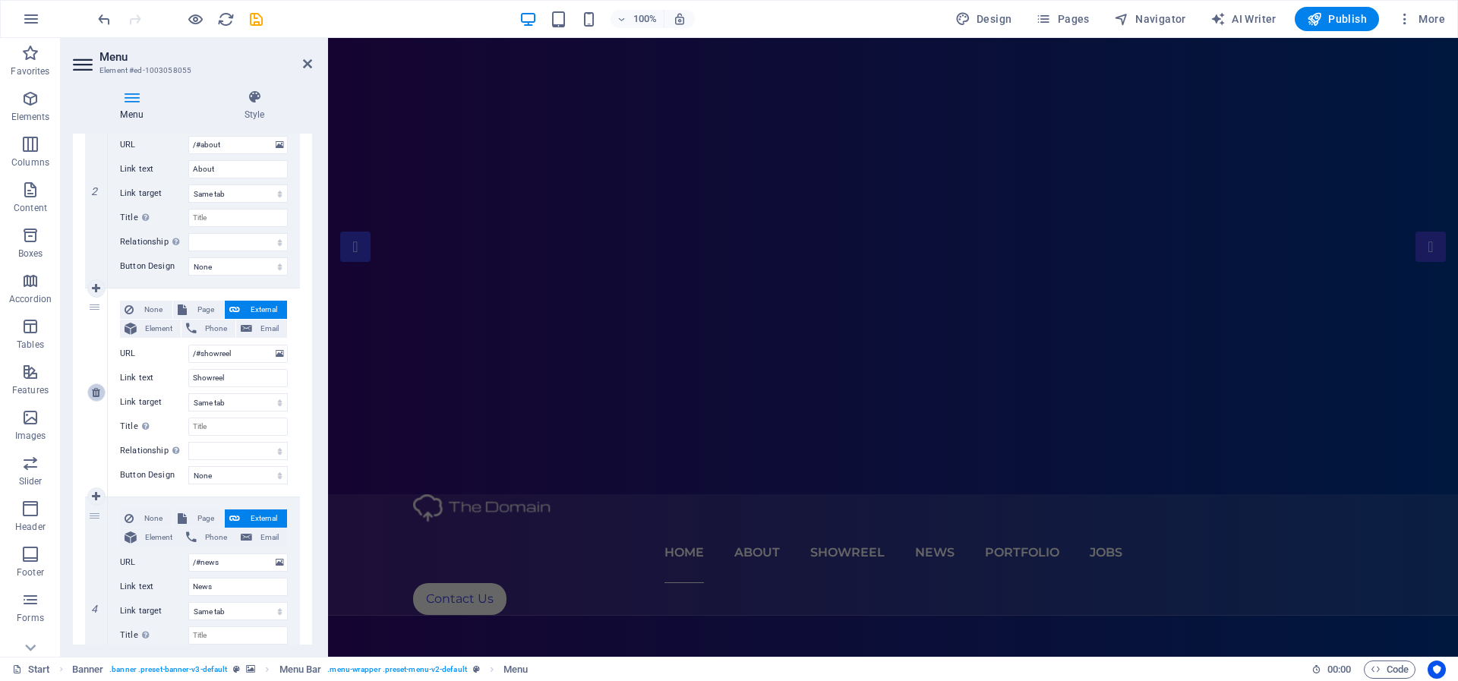
type input "News"
select select
select select "1"
type input "Portfolio"
select select
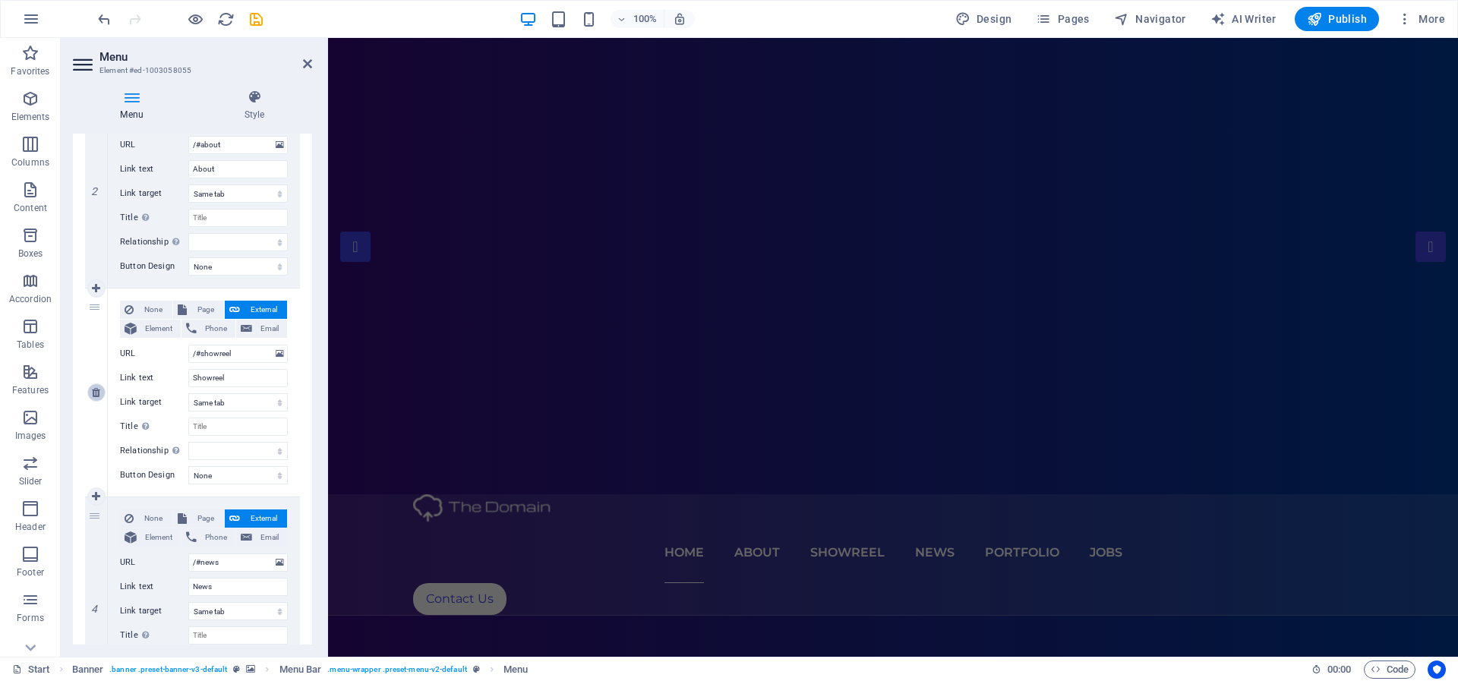
select select "2"
type input "jobs"
select select
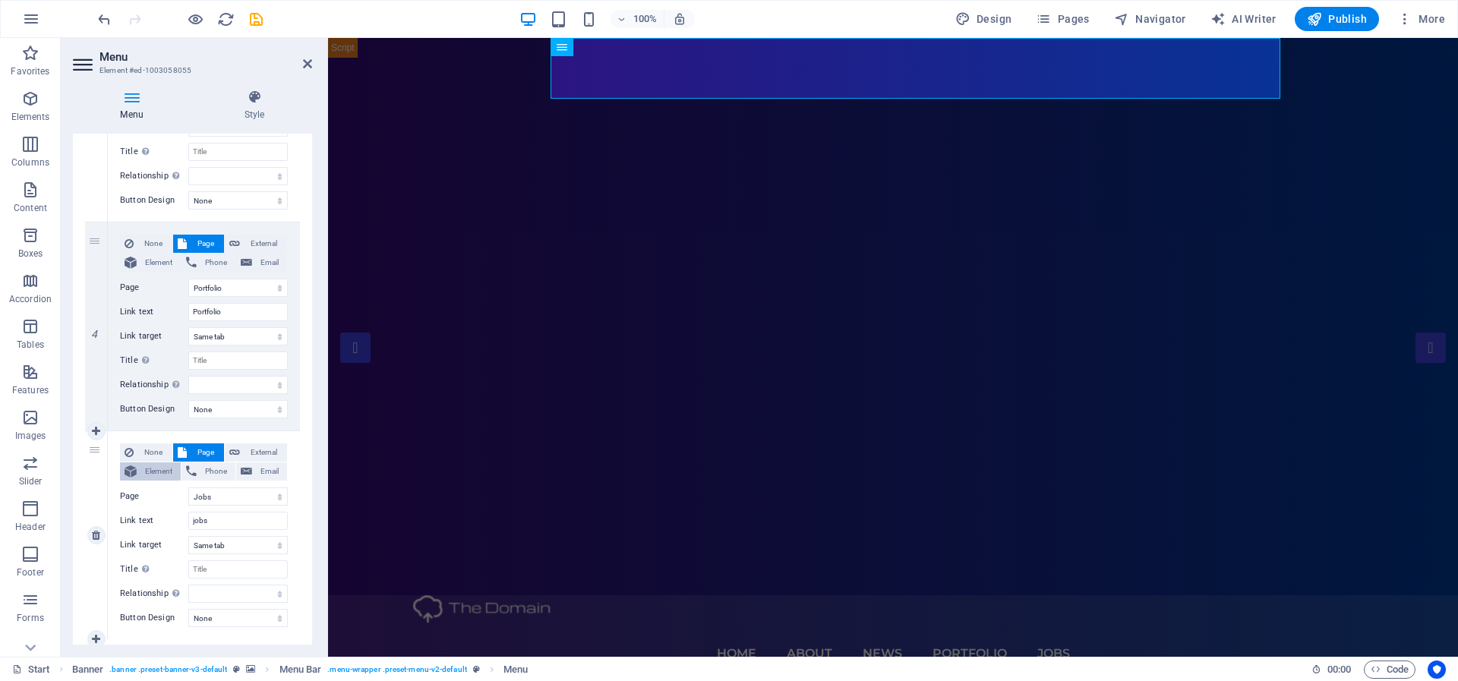
scroll to position [677, 0]
click at [92, 540] on icon at bounding box center [96, 540] width 8 height 11
select select
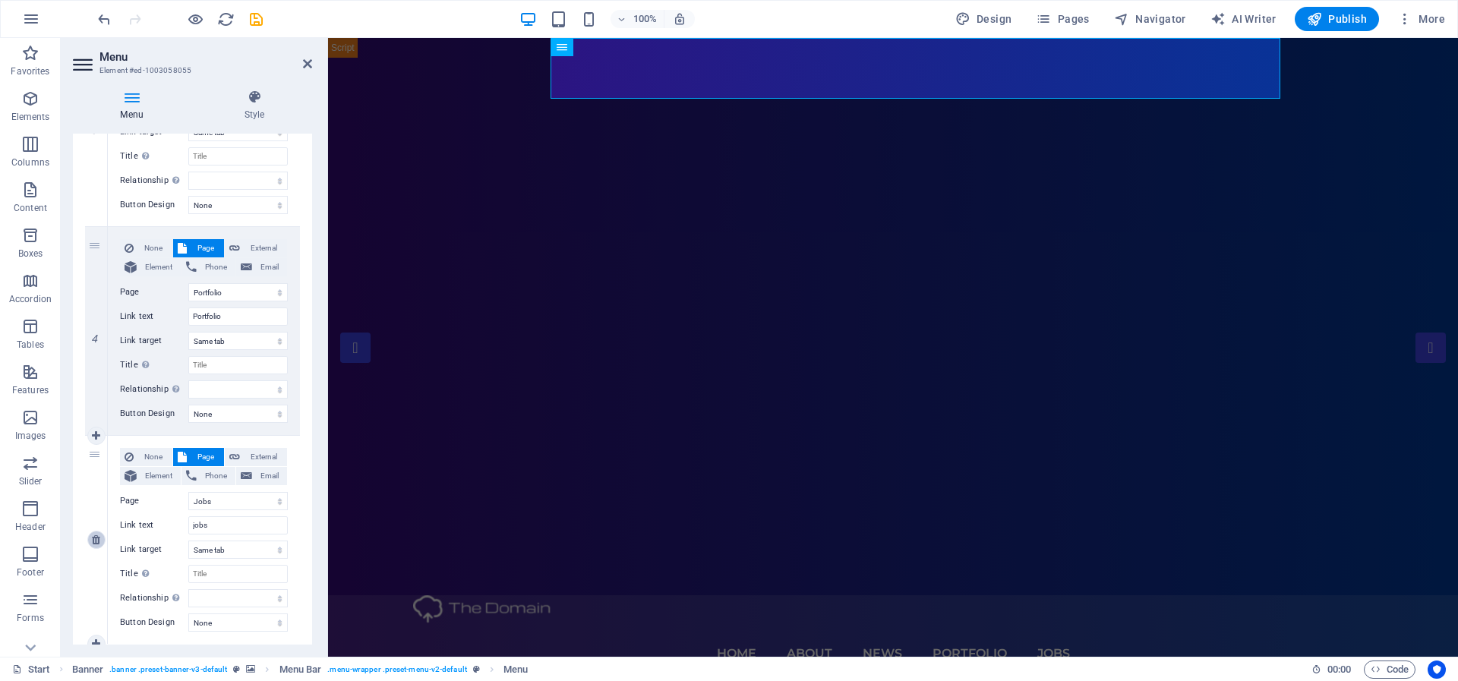
select select
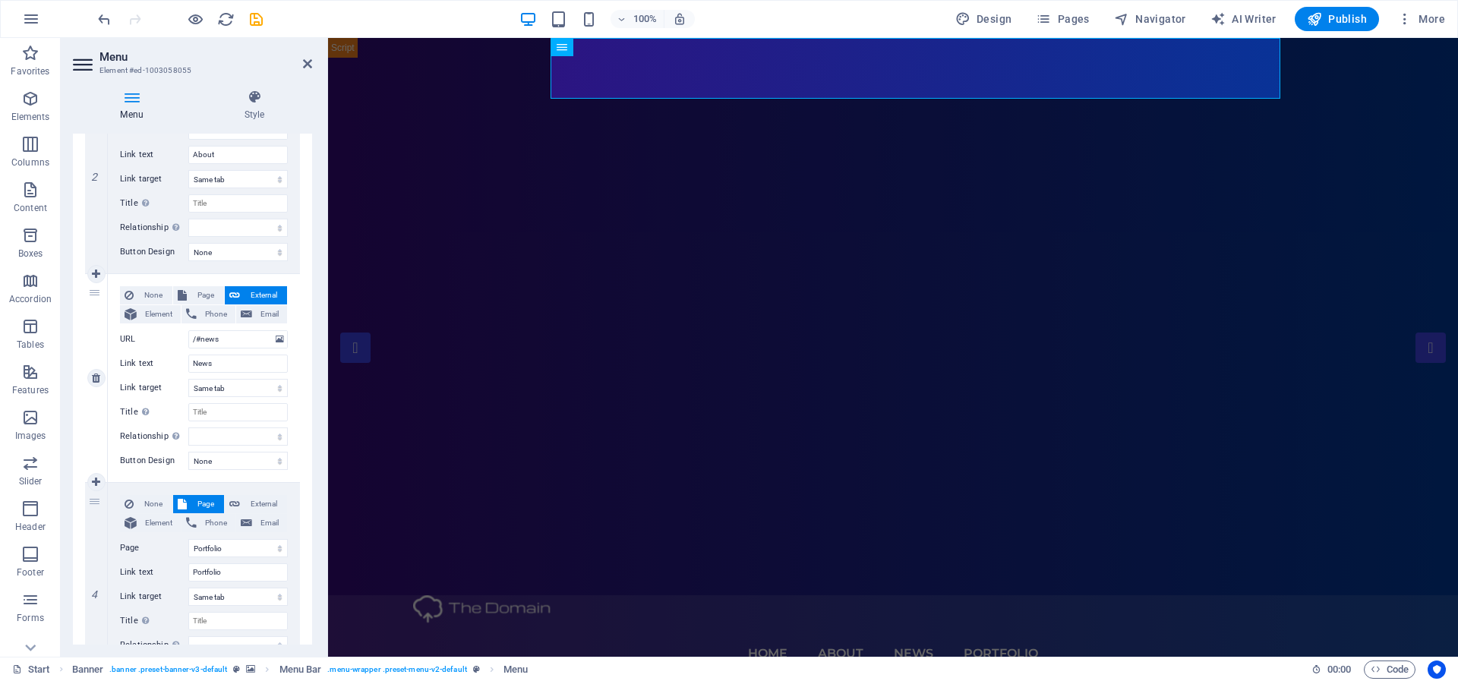
scroll to position [415, 0]
click at [95, 386] on icon at bounding box center [96, 384] width 8 height 11
select select
select select "1"
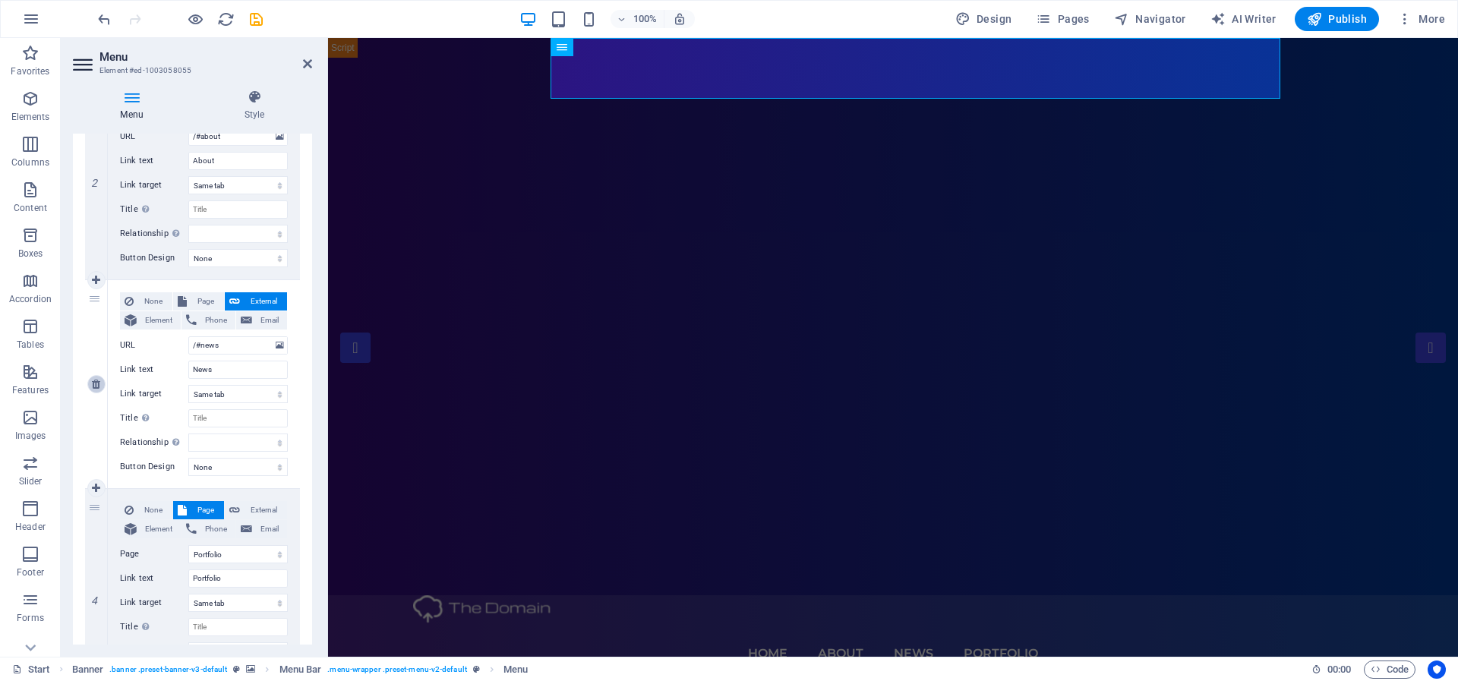
type input "Portfolio"
select select
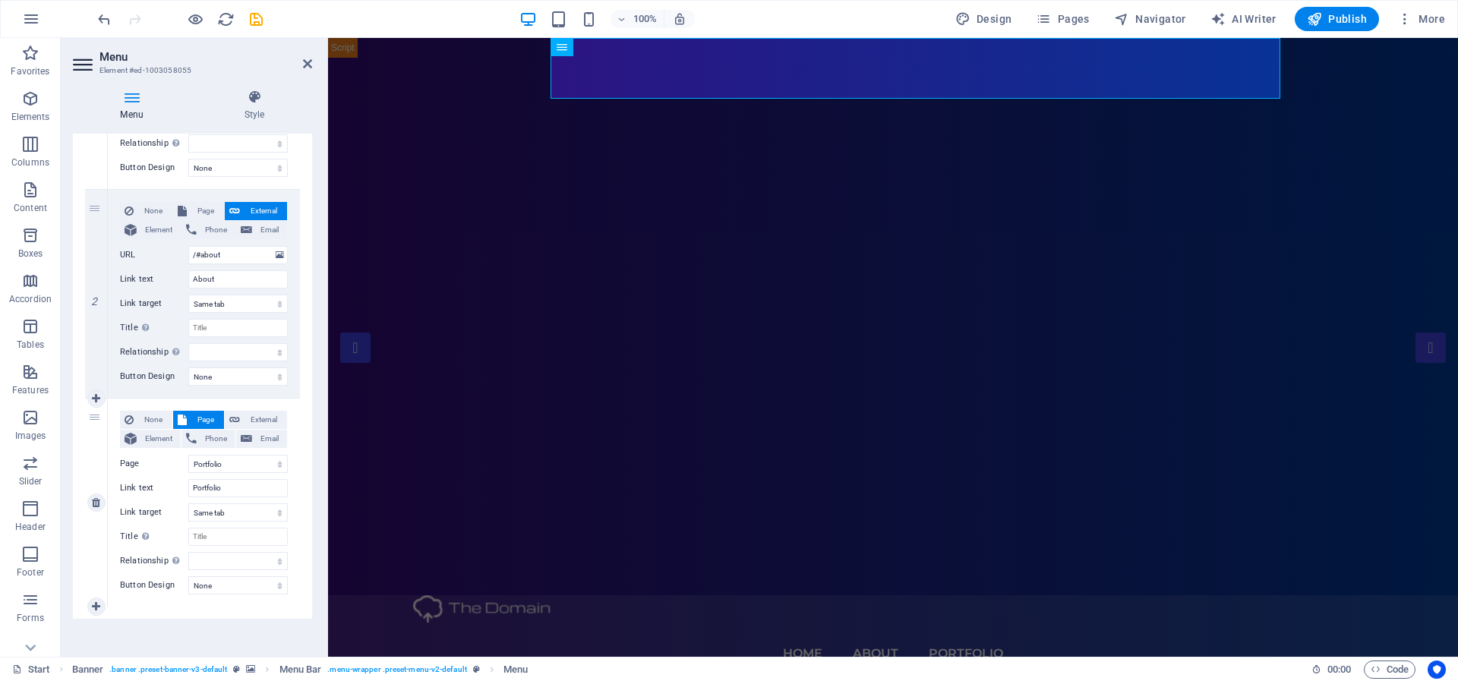
scroll to position [302, 0]
click at [93, 499] on icon at bounding box center [96, 498] width 8 height 11
select select
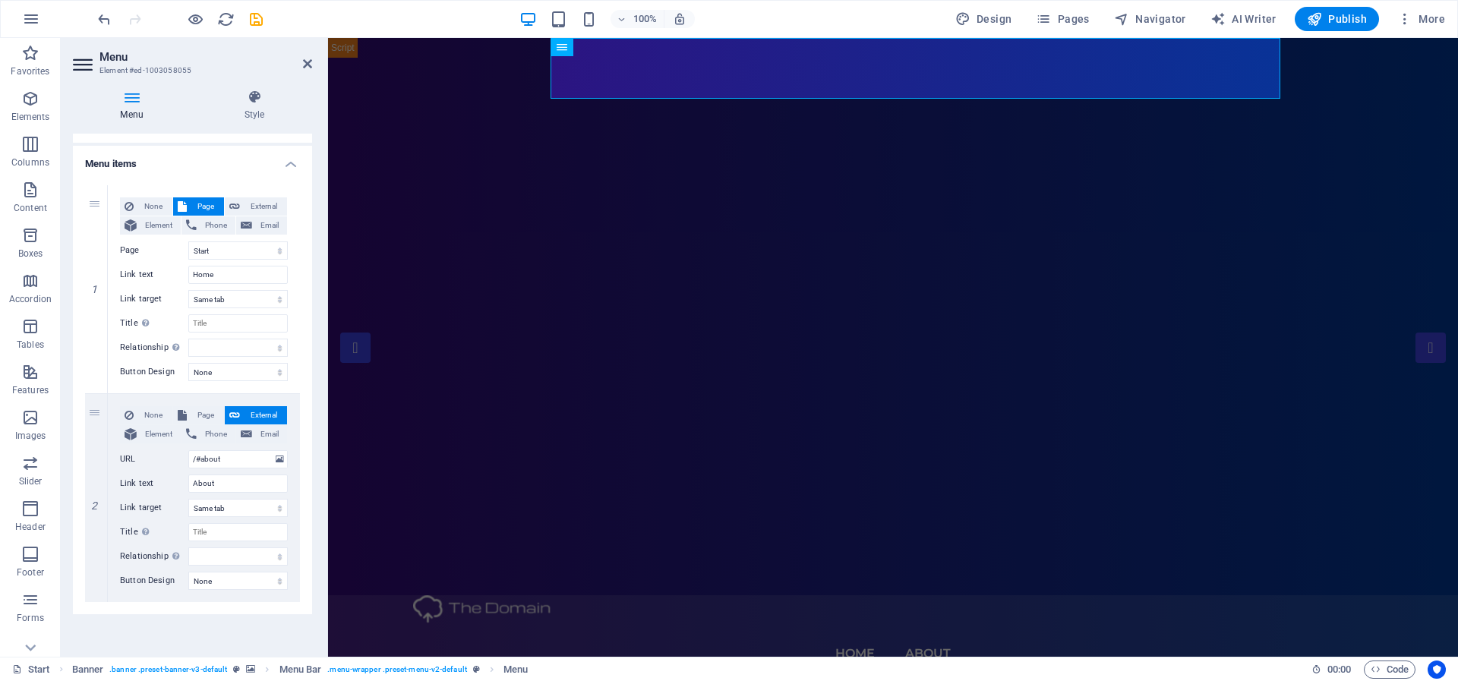
scroll to position [93, 0]
click at [258, 580] on select "None Default Primary Secondary" at bounding box center [237, 581] width 99 height 18
select select "primary"
click at [188, 572] on select "None Default Primary Secondary" at bounding box center [237, 581] width 99 height 18
select select
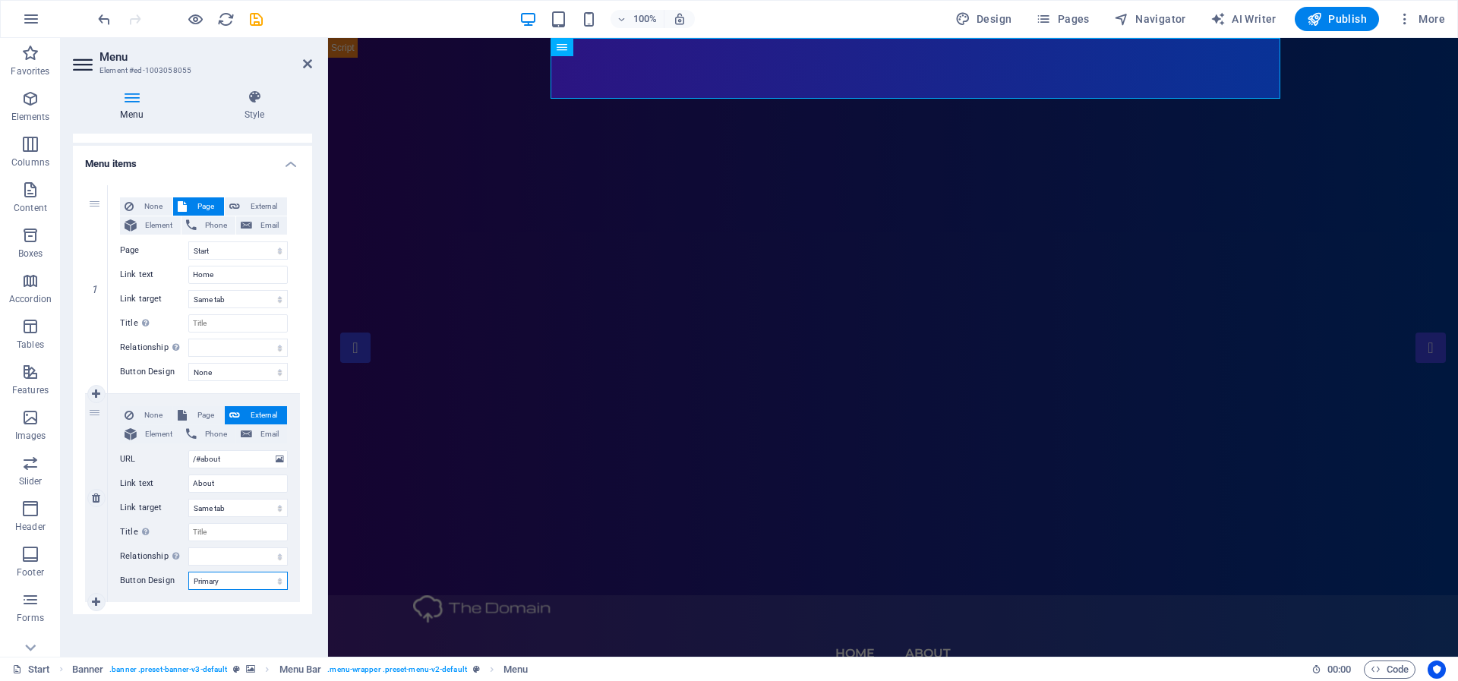
select select
click at [229, 583] on select "None Default Primary Secondary" at bounding box center [237, 581] width 99 height 18
select select "secondary"
click at [188, 572] on select "None Default Primary Secondary" at bounding box center [237, 581] width 99 height 18
select select
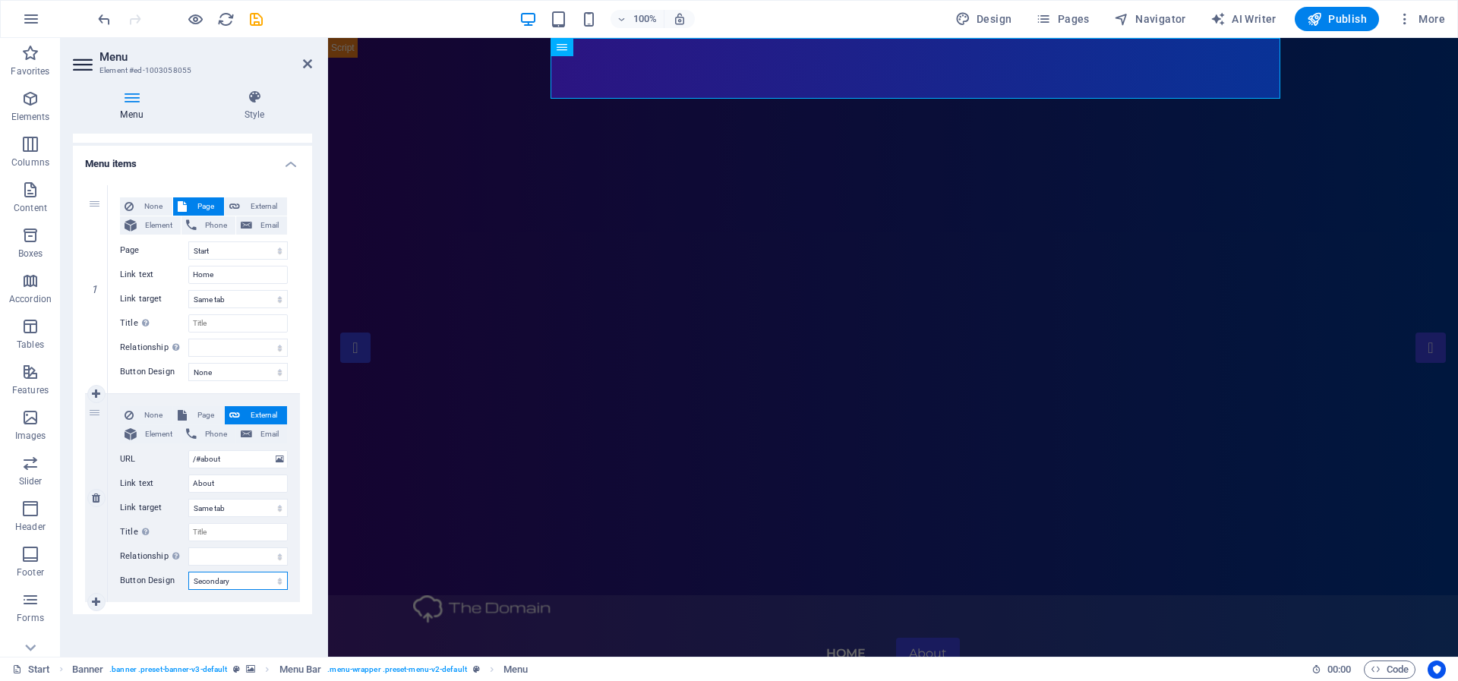
select select
click at [213, 579] on select "None Default Primary Secondary" at bounding box center [237, 581] width 99 height 18
select select "default"
click at [188, 572] on select "None Default Primary Secondary" at bounding box center [237, 581] width 99 height 18
select select
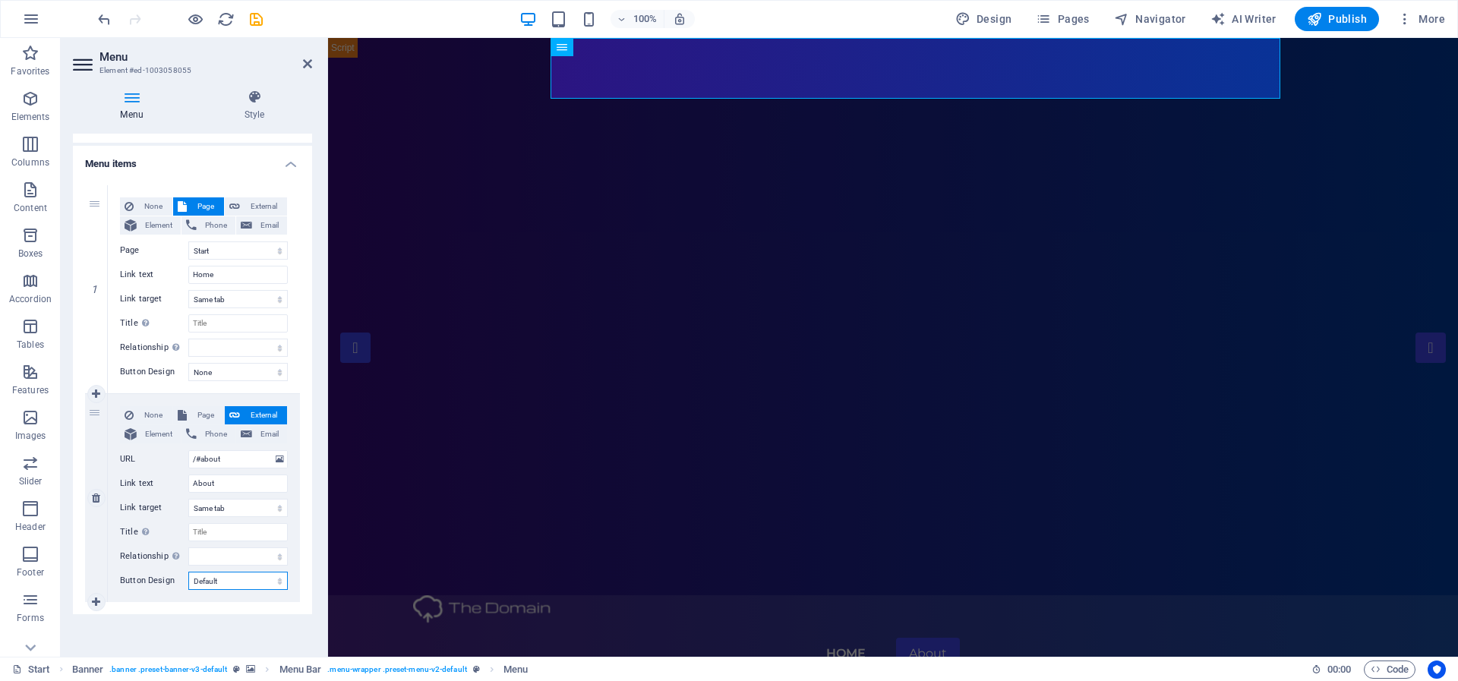
select select
click at [202, 582] on select "None Default Primary Secondary" at bounding box center [237, 581] width 99 height 18
select select
click at [188, 572] on select "None Default Primary Secondary" at bounding box center [237, 581] width 99 height 18
select select
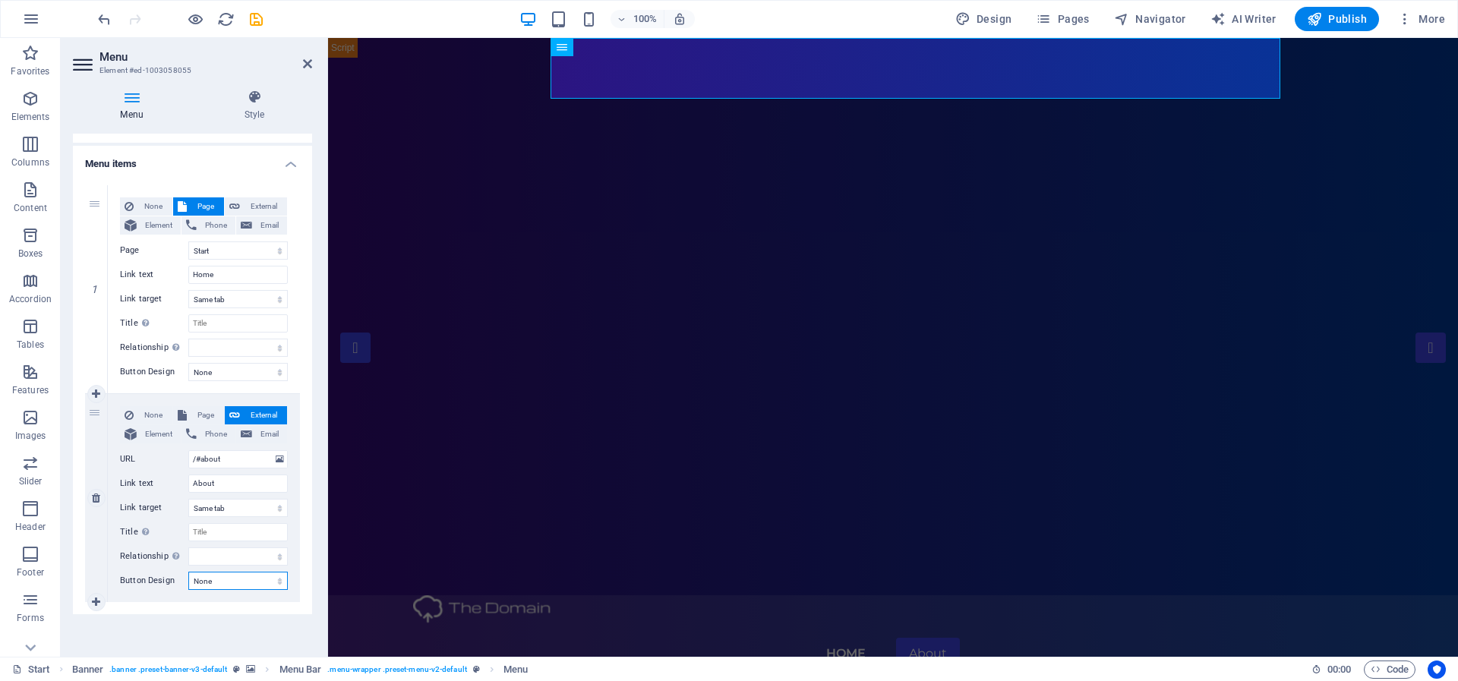
select select
click at [162, 612] on div "1 None Page External Element Phone Email Page Start Portfolio Jobs Legal Notice…" at bounding box center [192, 393] width 239 height 441
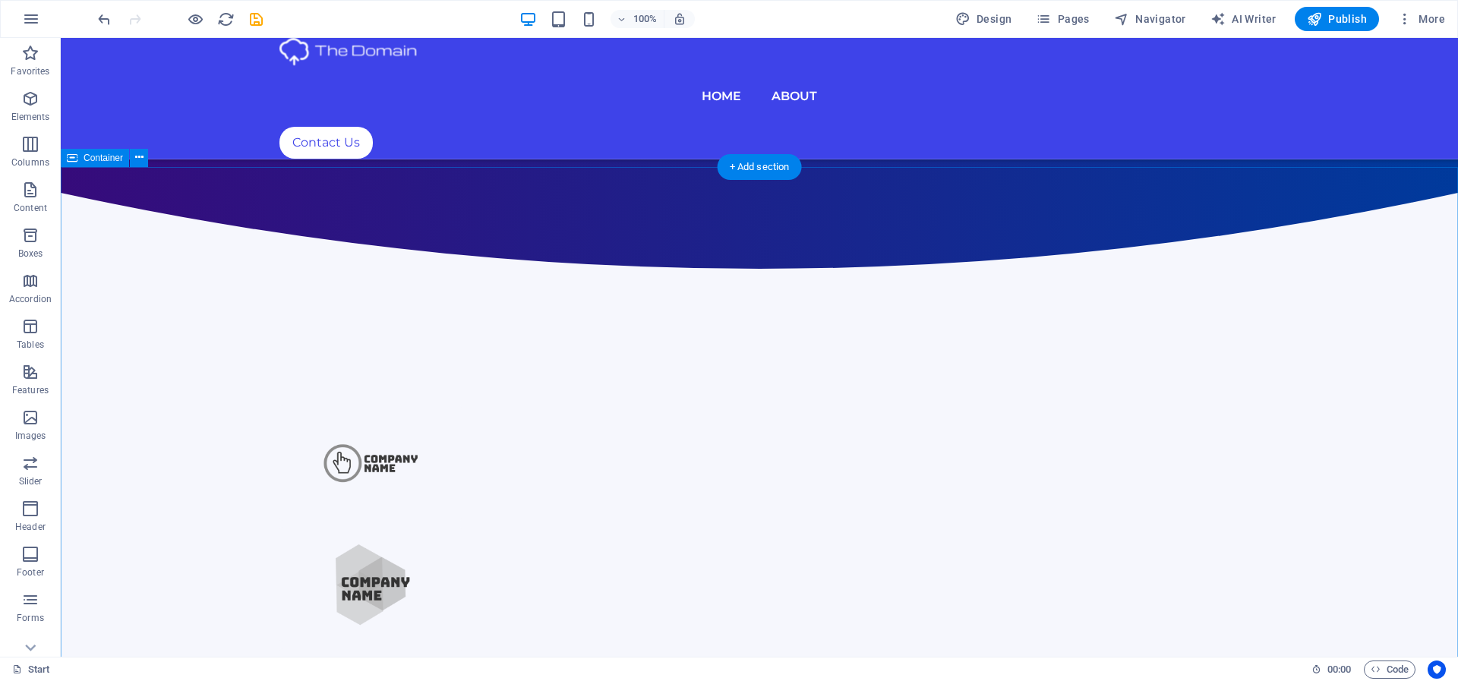
scroll to position [790, 0]
